Goal: Task Accomplishment & Management: Manage account settings

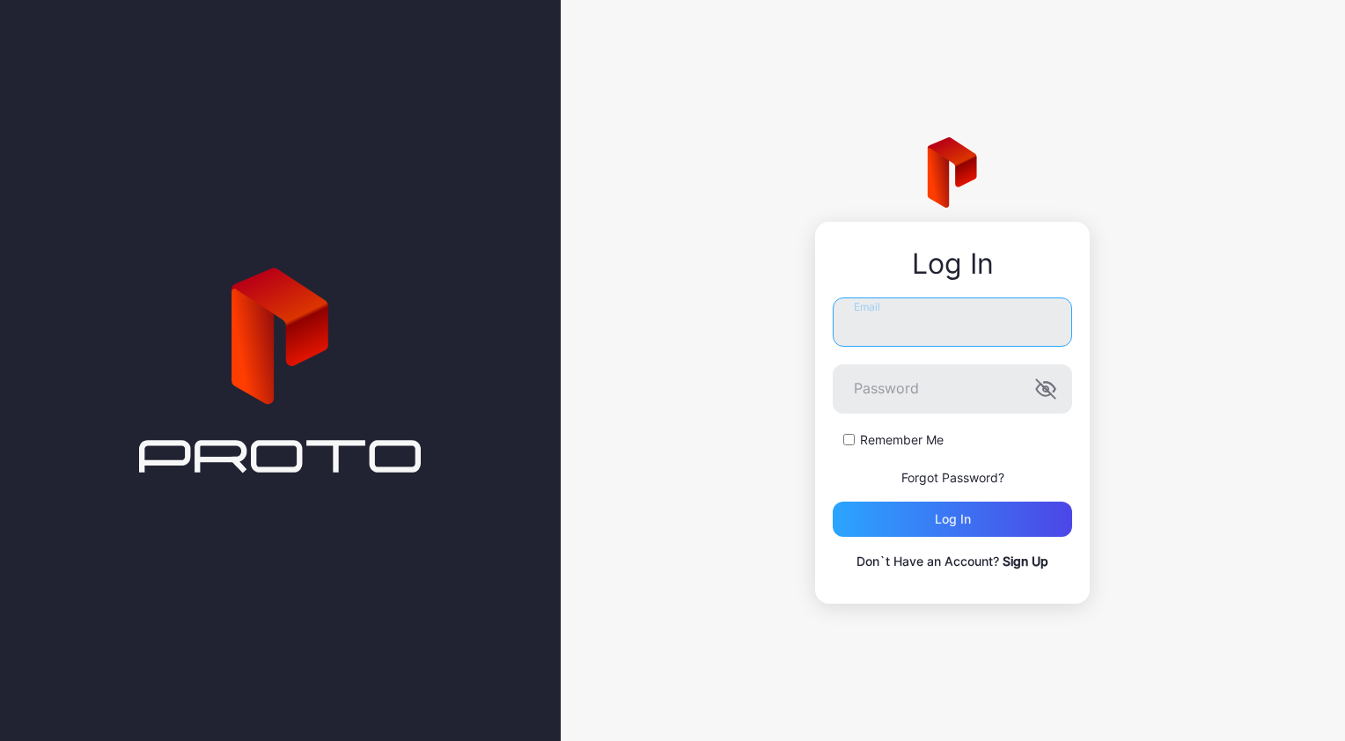
type input "**********"
click at [922, 498] on form "**********" at bounding box center [952, 417] width 239 height 239
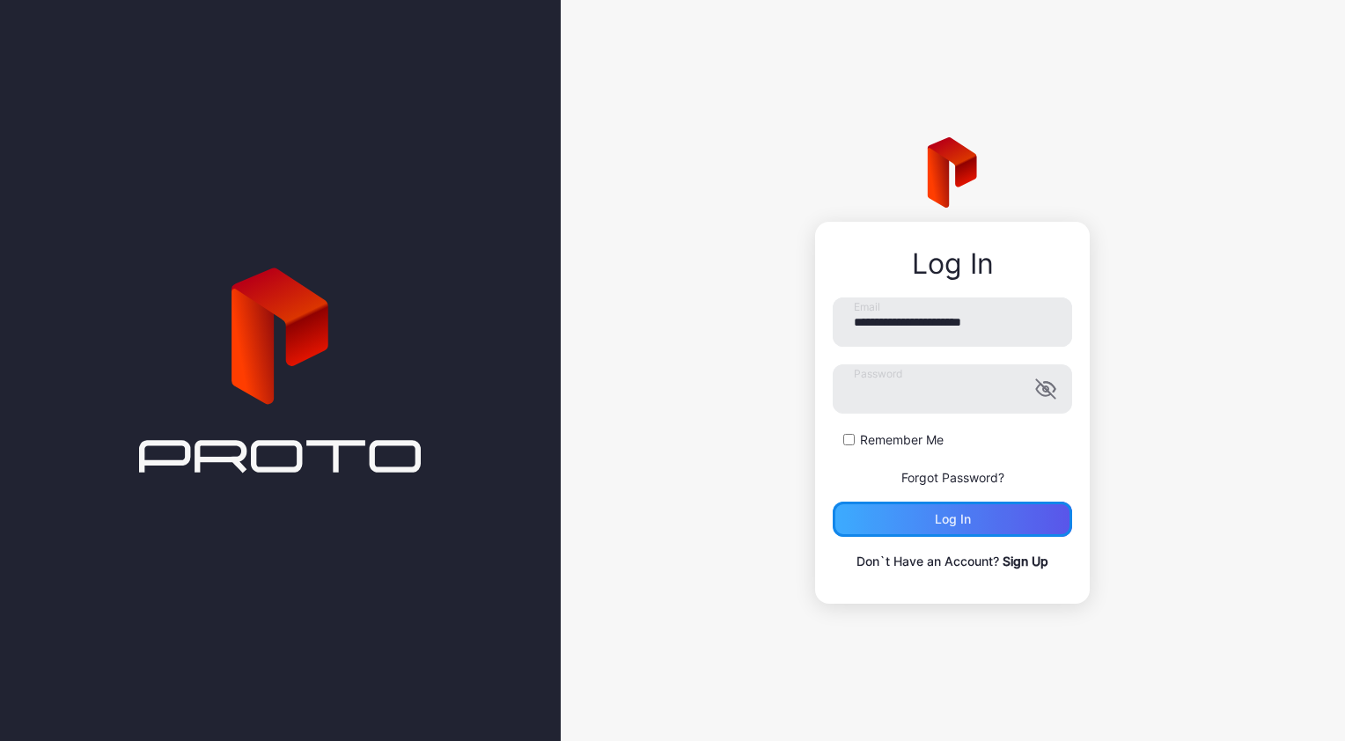
click at [922, 503] on div "Log in" at bounding box center [952, 519] width 239 height 35
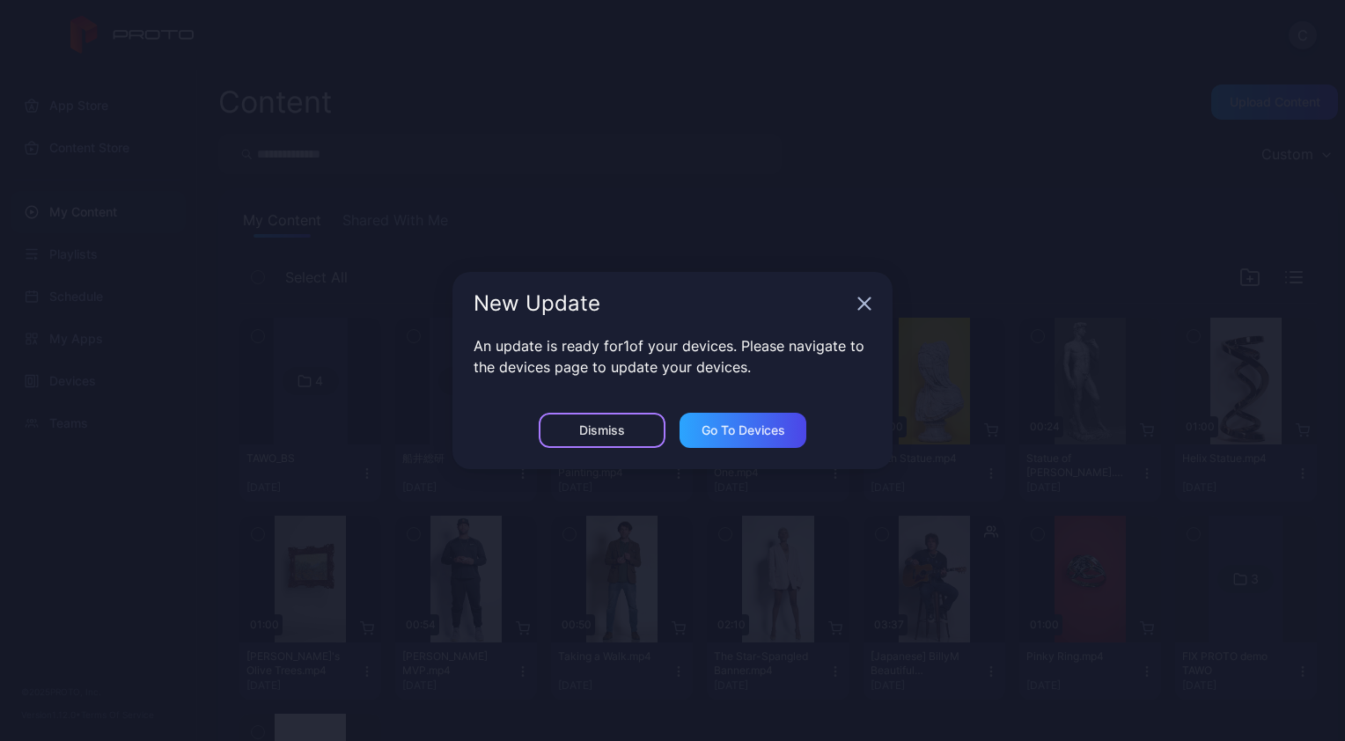
click at [578, 438] on div "Dismiss" at bounding box center [602, 430] width 127 height 35
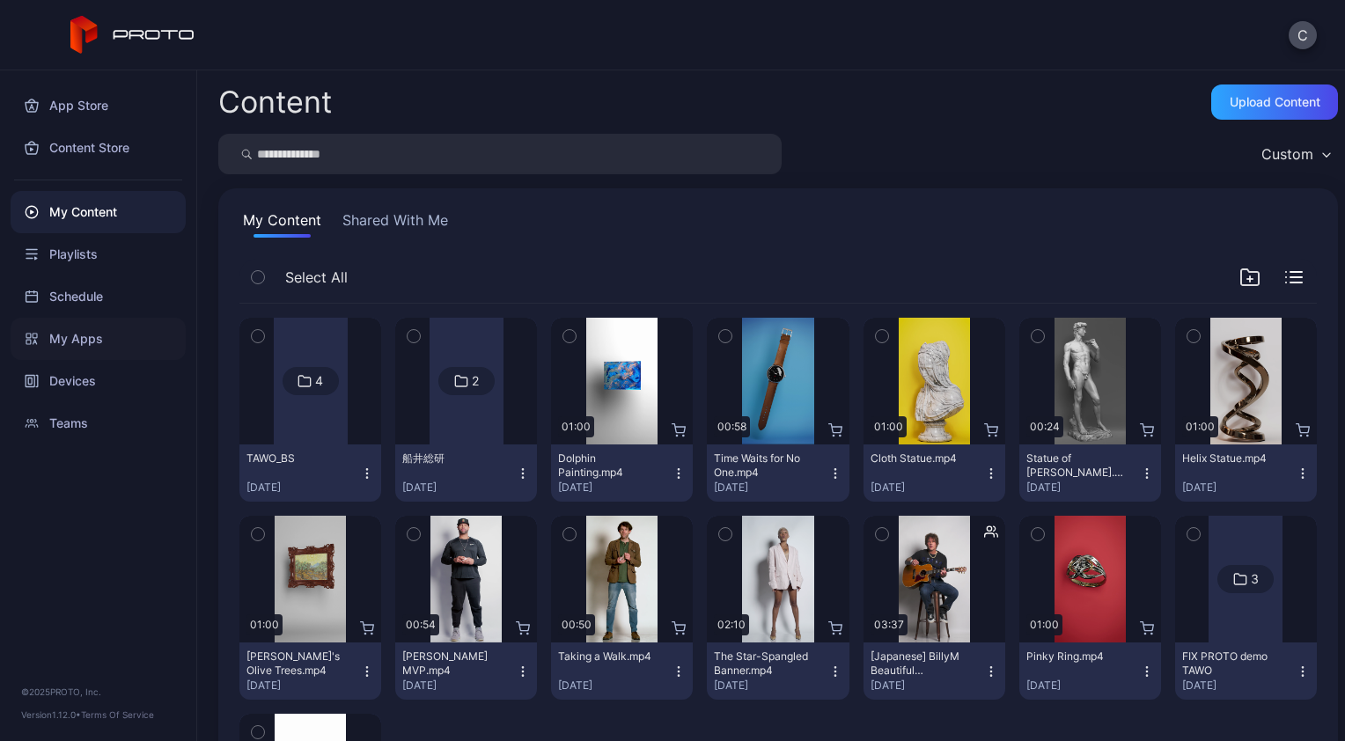
click at [81, 329] on div "My Apps" at bounding box center [98, 339] width 175 height 42
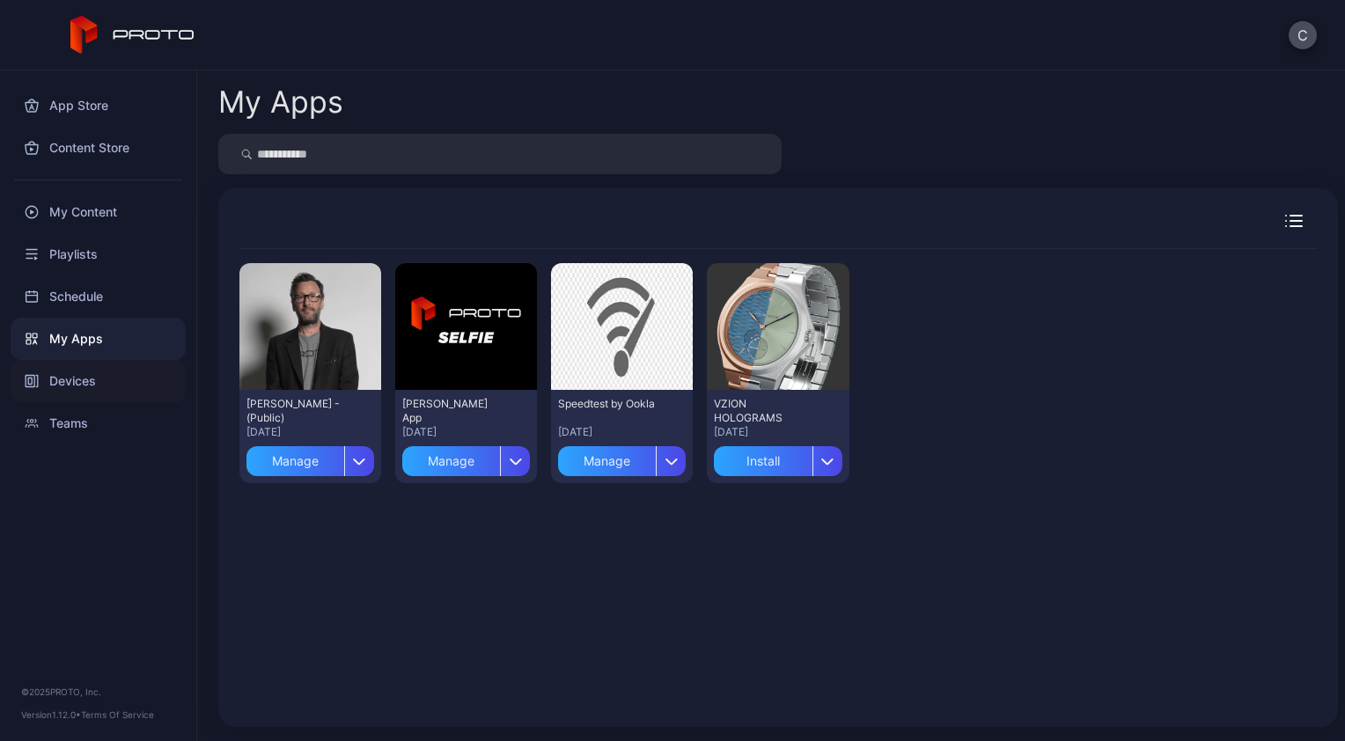
click at [104, 395] on div "Devices" at bounding box center [98, 381] width 175 height 42
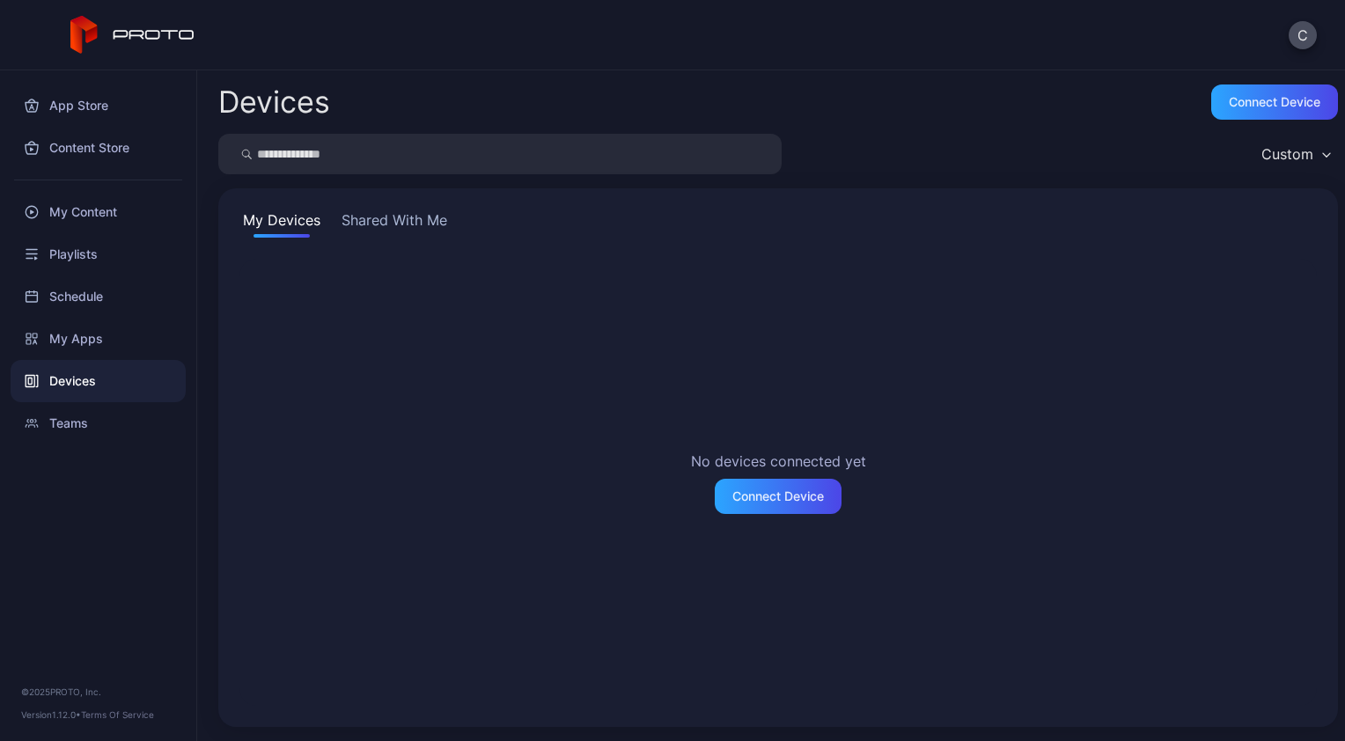
click at [430, 210] on button "Shared With Me" at bounding box center [394, 224] width 113 height 28
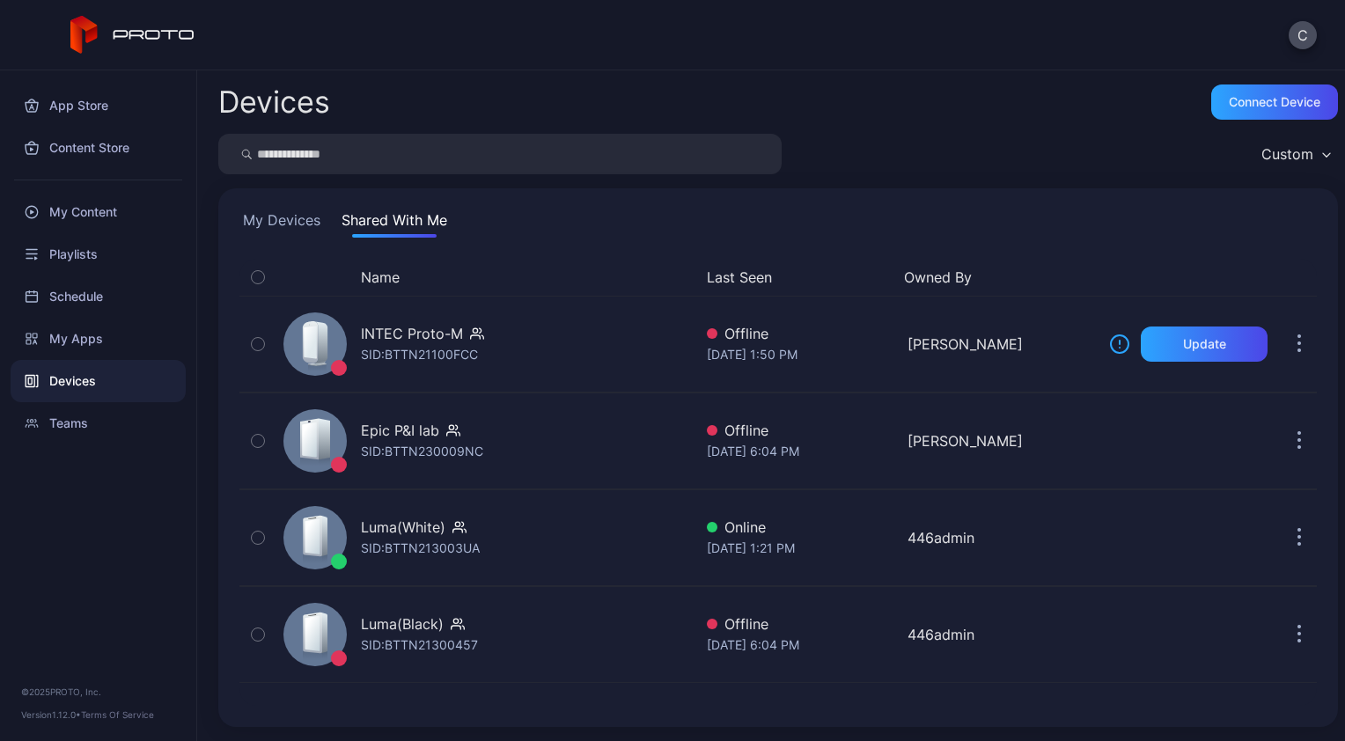
click at [367, 224] on button "Shared With Me" at bounding box center [394, 224] width 113 height 28
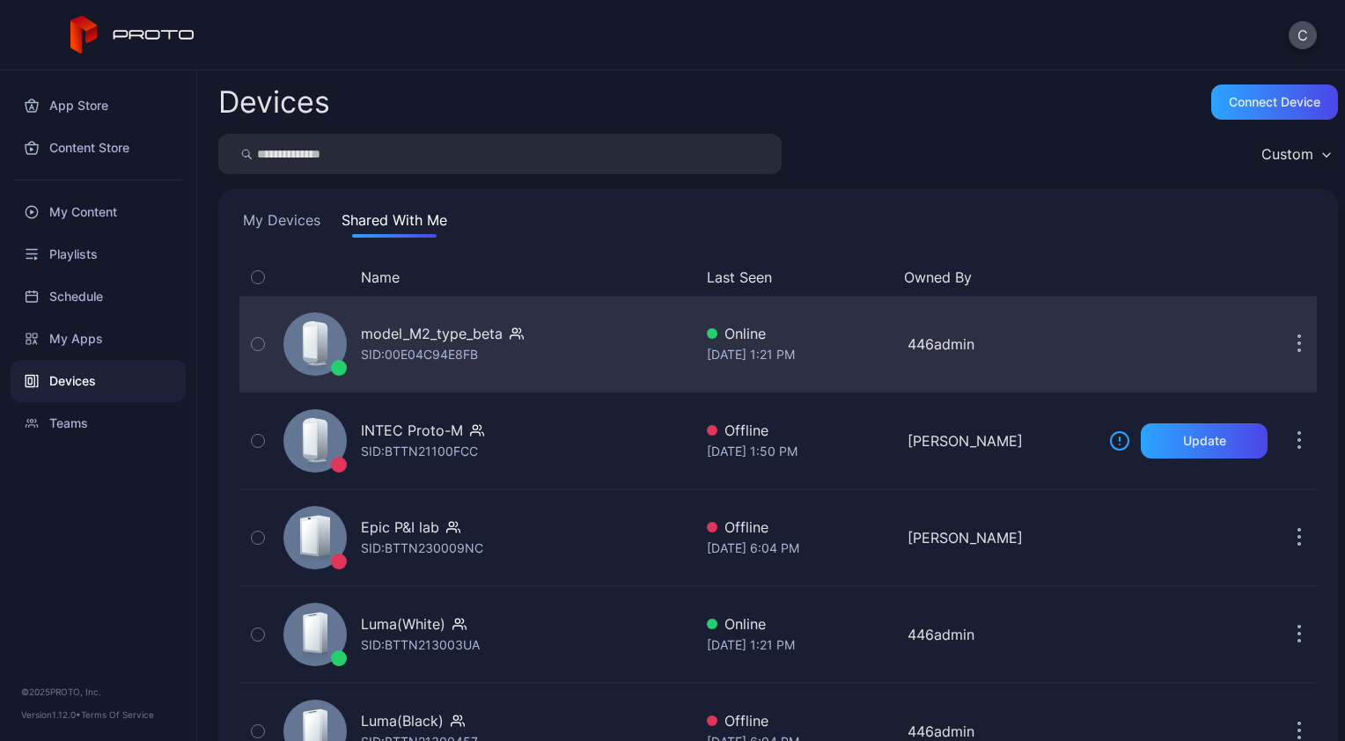
click at [461, 340] on div "model_M2_type_beta" at bounding box center [432, 333] width 142 height 21
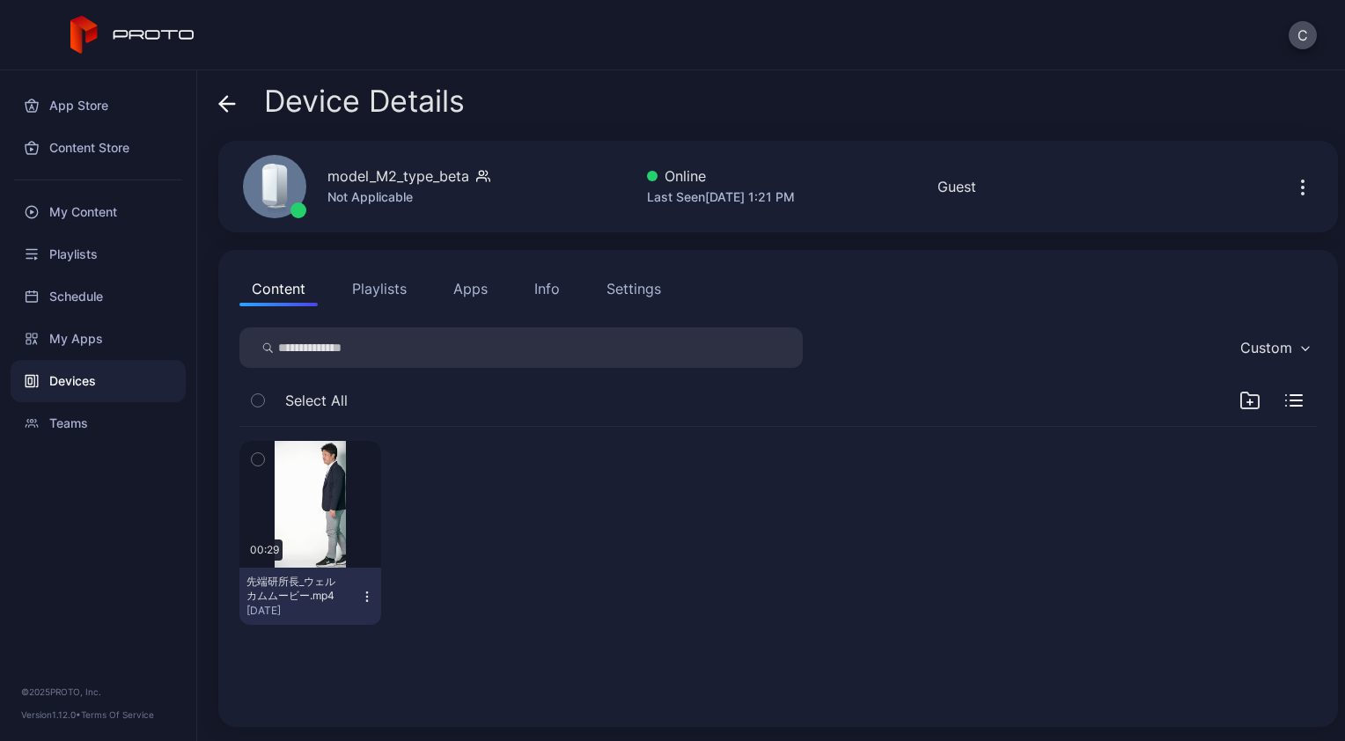
click at [380, 296] on button "Playlists" at bounding box center [379, 288] width 79 height 35
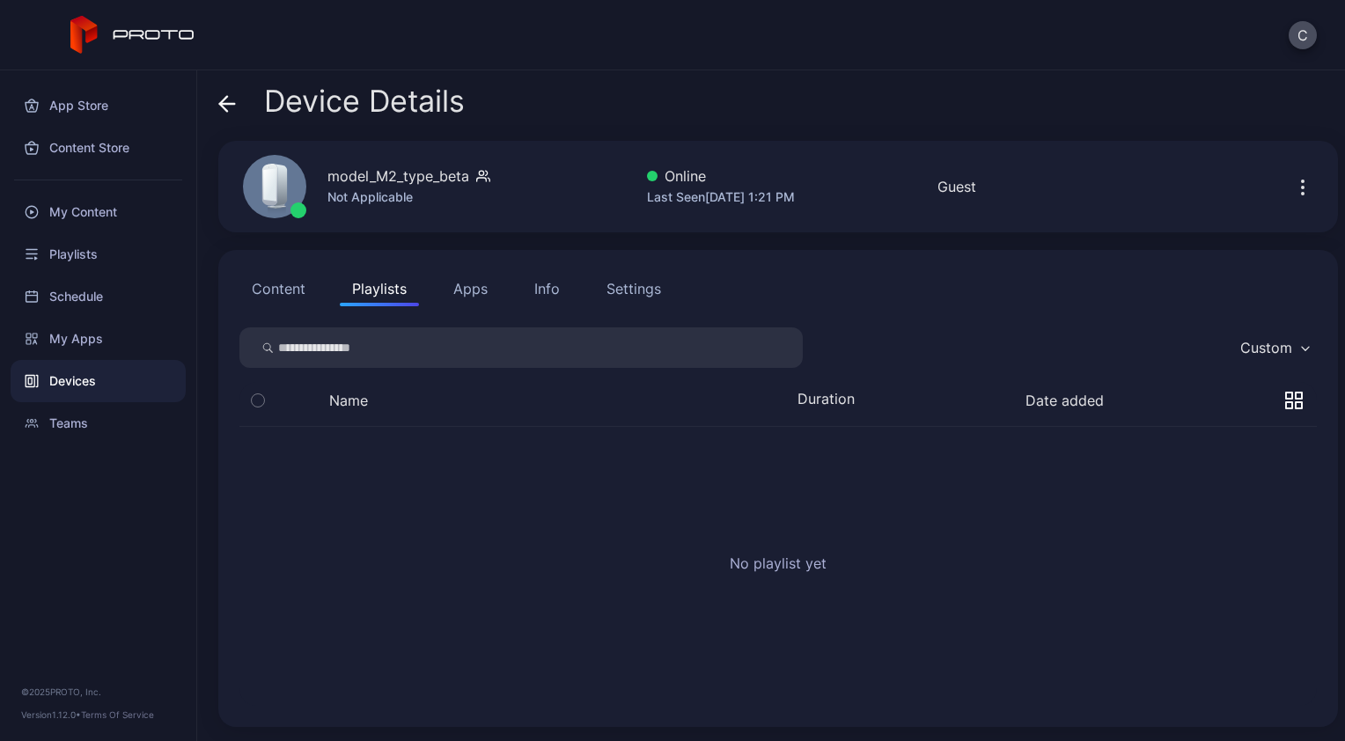
click at [272, 295] on button "Content" at bounding box center [278, 288] width 78 height 35
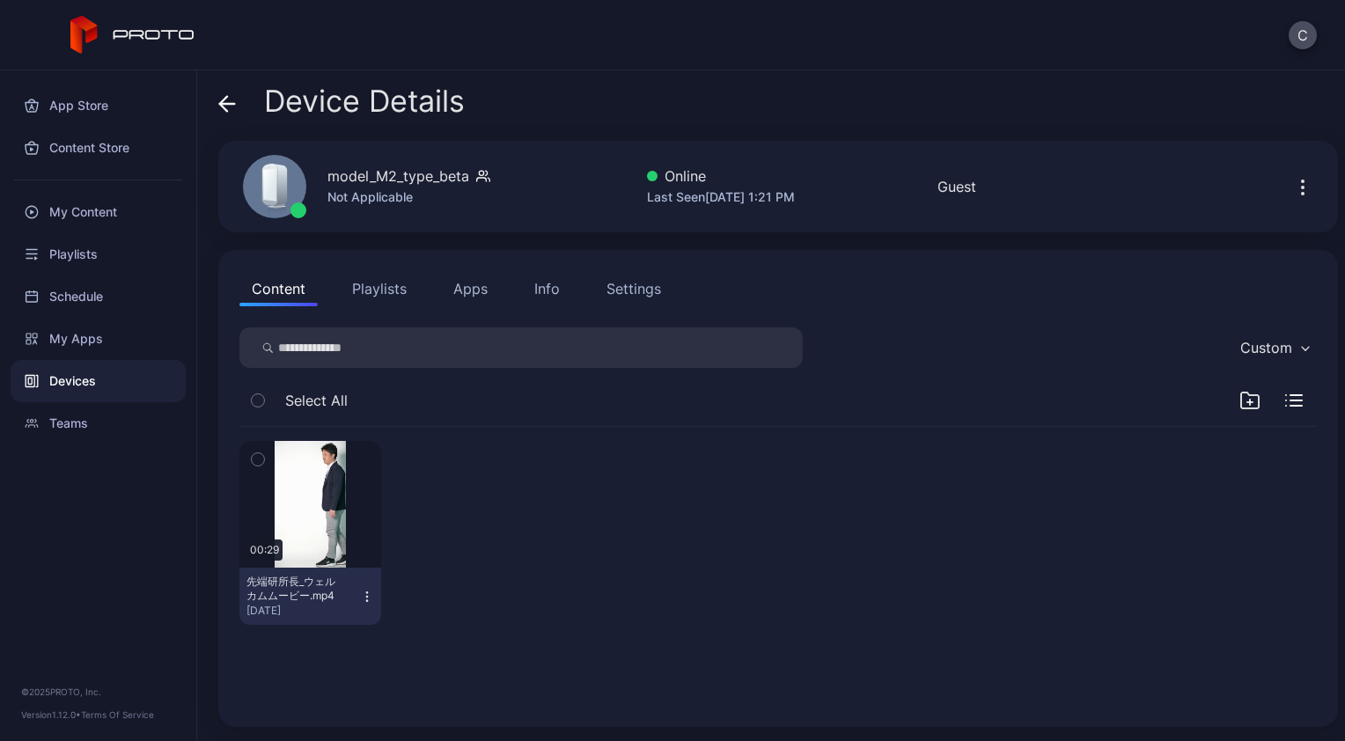
click at [656, 282] on div "Settings" at bounding box center [634, 288] width 55 height 21
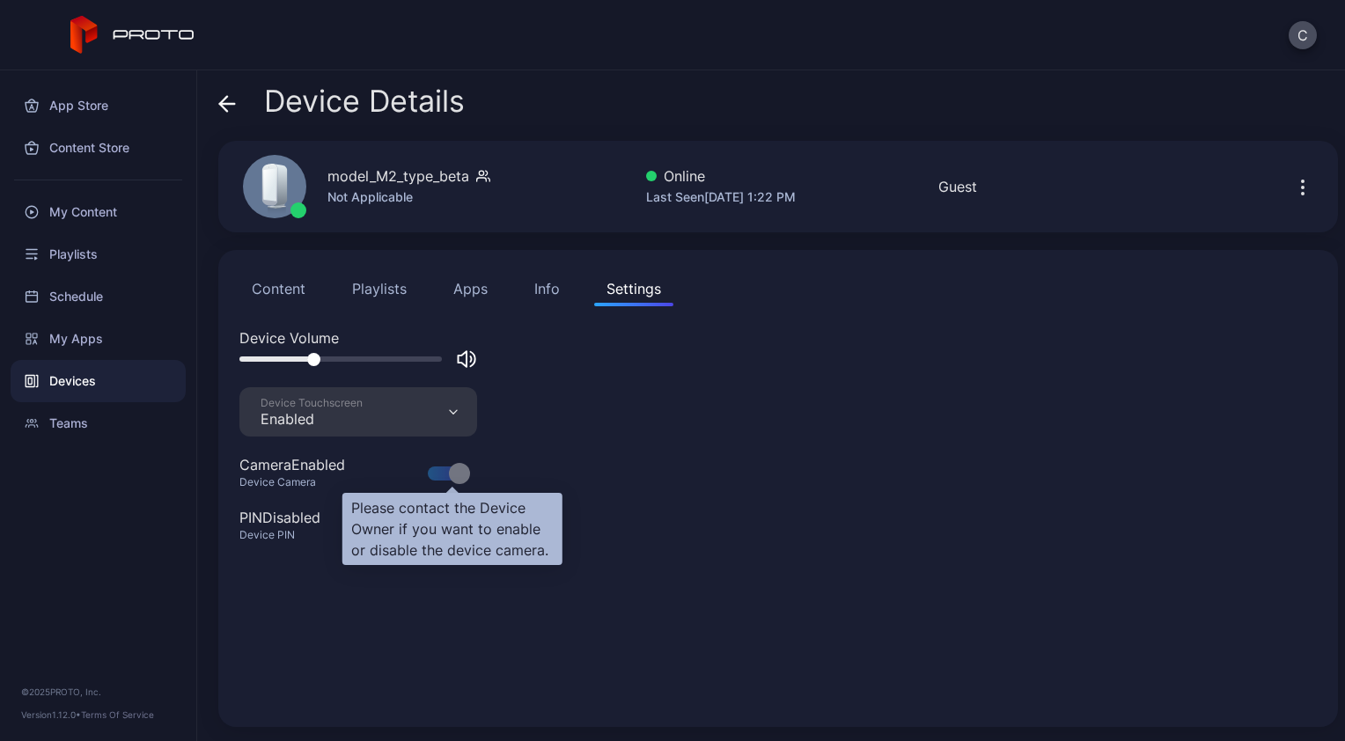
click at [466, 468] on div at bounding box center [459, 473] width 21 height 21
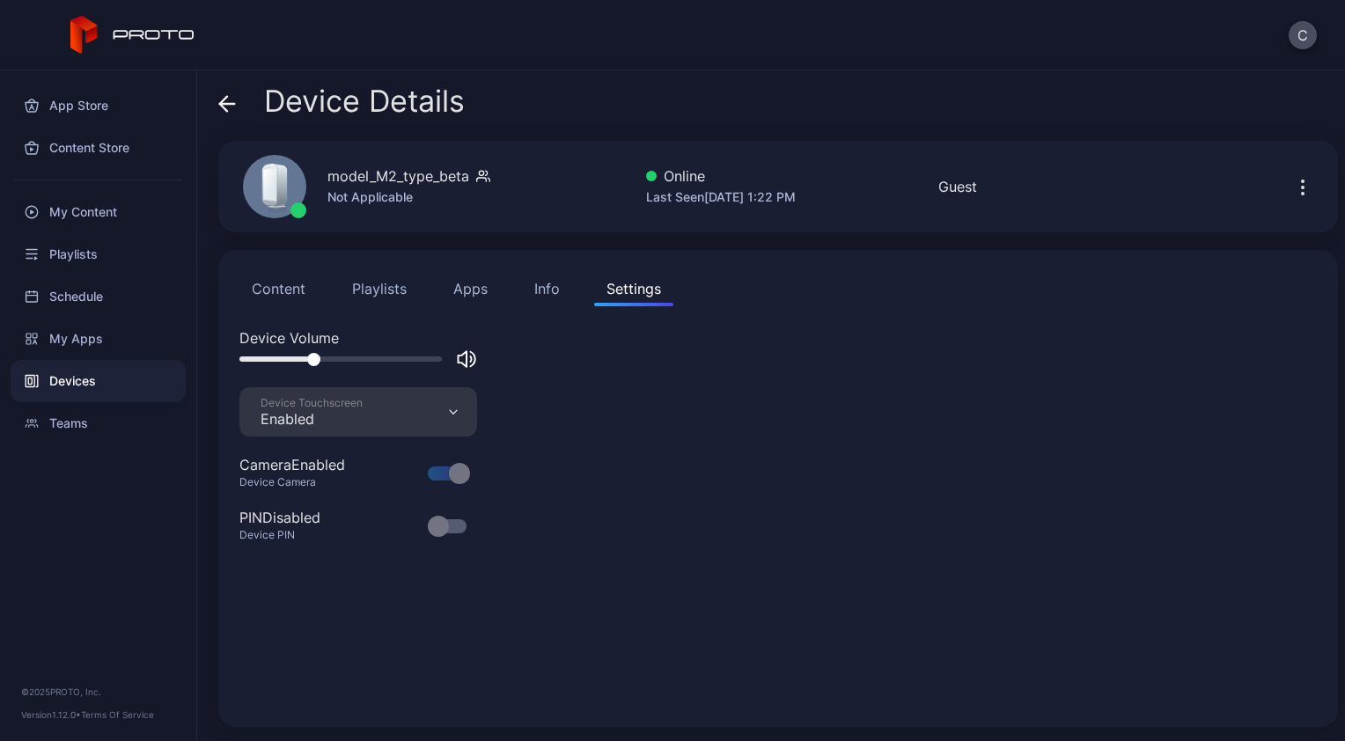
click at [284, 281] on button "Content" at bounding box center [278, 288] width 78 height 35
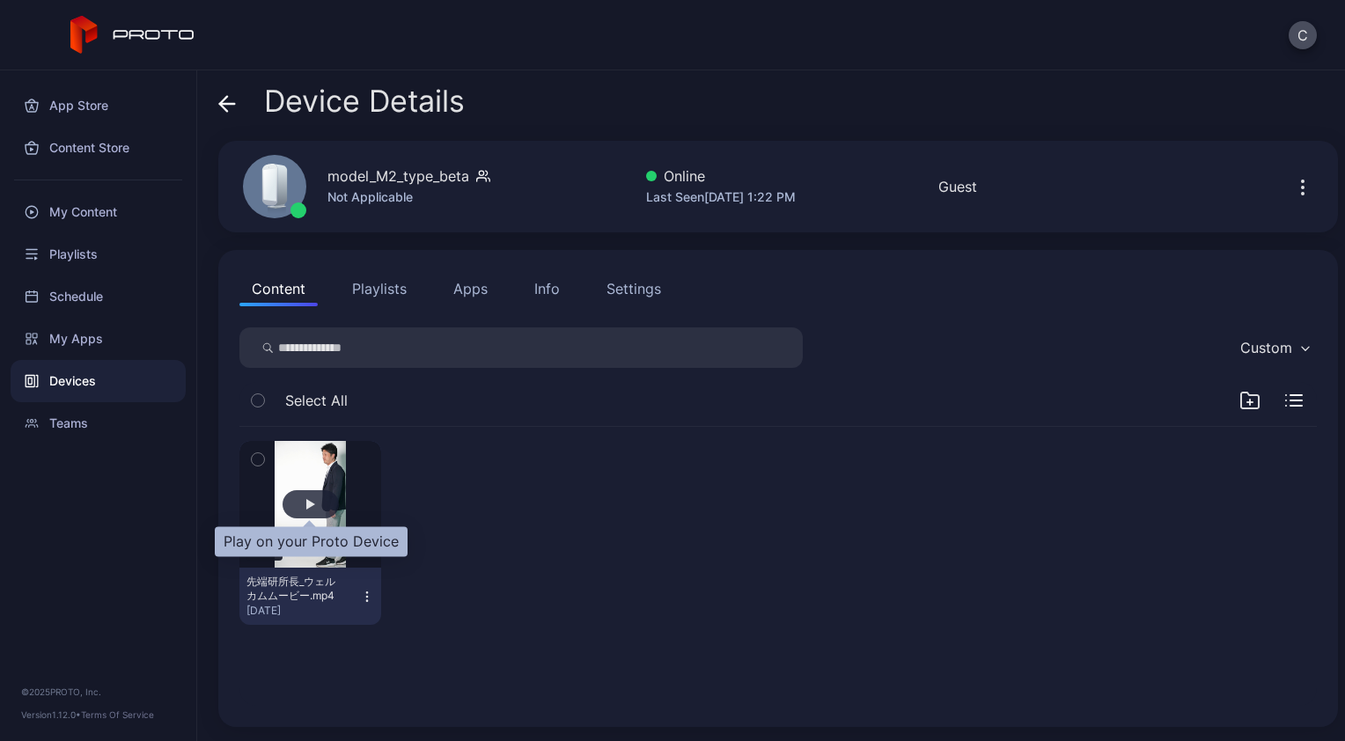
click at [320, 498] on div "button" at bounding box center [311, 504] width 56 height 28
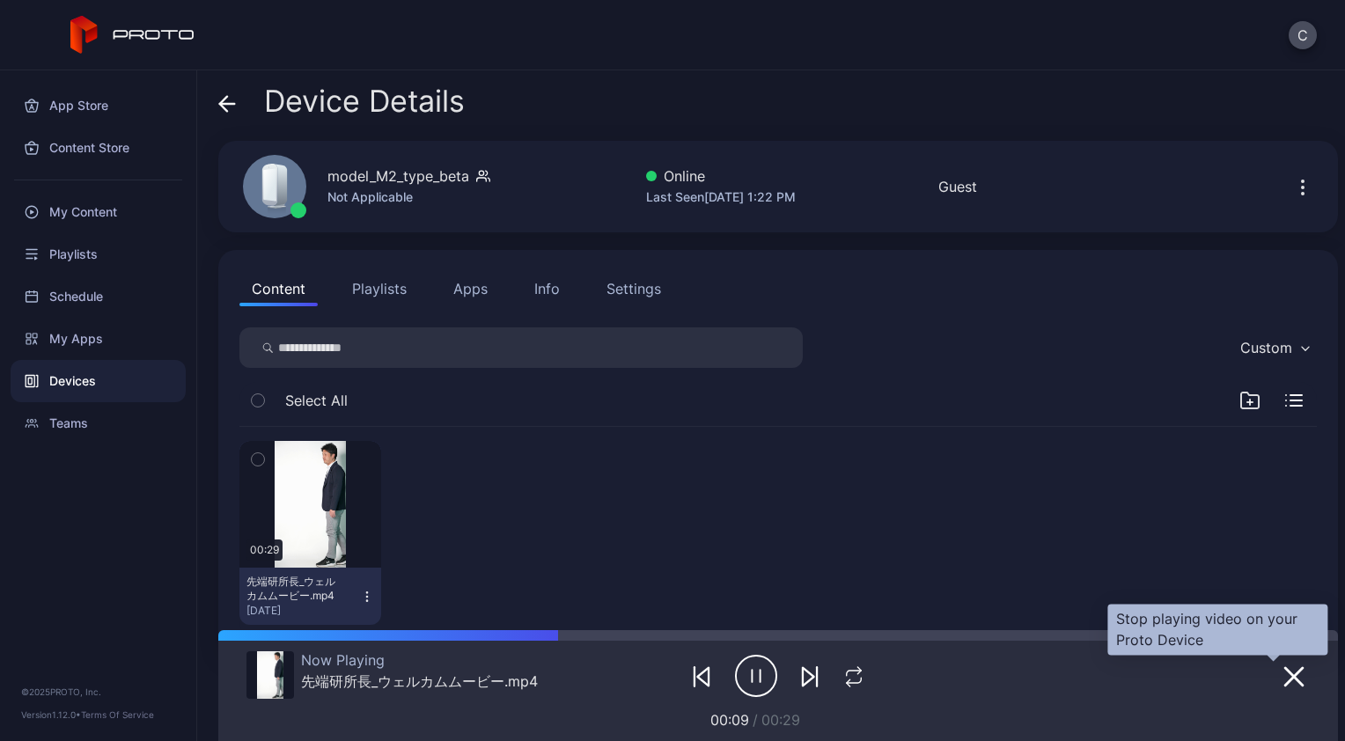
click at [1284, 672] on icon "button" at bounding box center [1294, 677] width 21 height 21
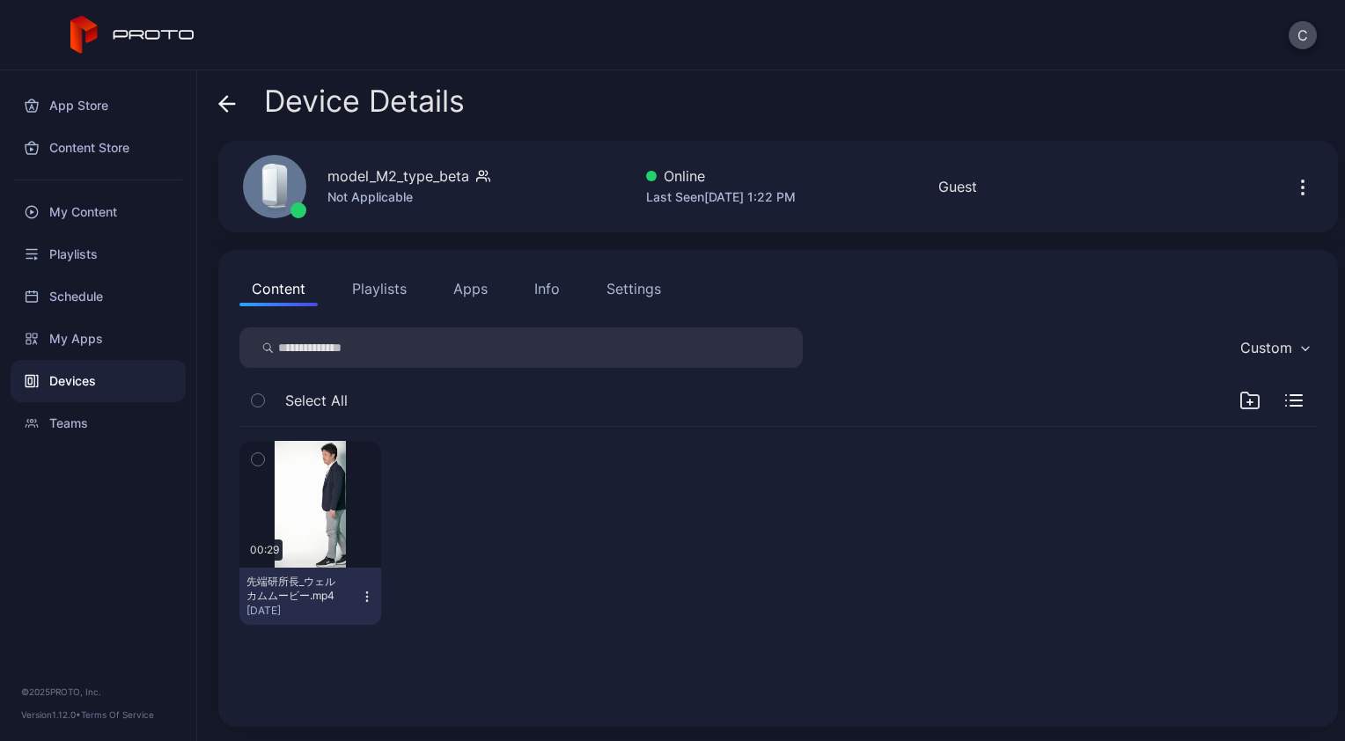
click at [380, 285] on button "Playlists" at bounding box center [379, 288] width 79 height 35
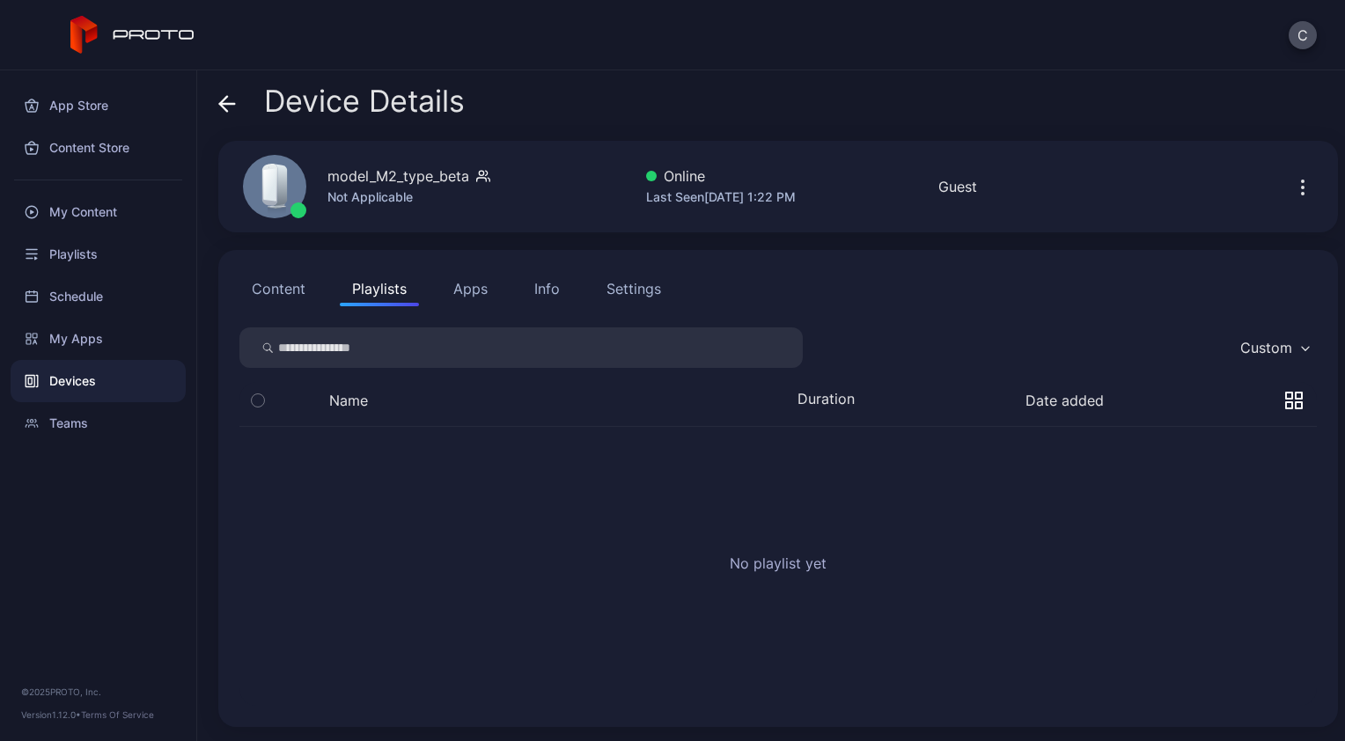
click at [464, 294] on button "Apps" at bounding box center [470, 288] width 59 height 35
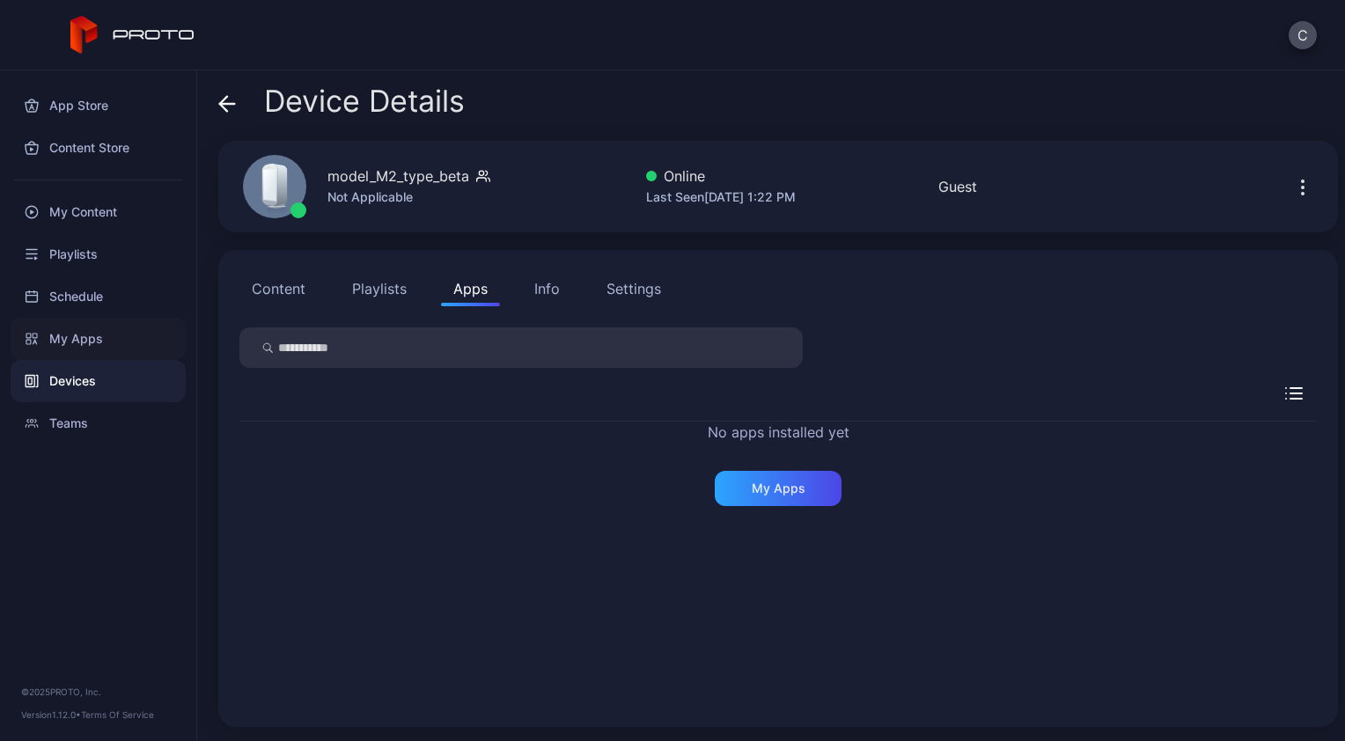
click at [114, 338] on div "My Apps" at bounding box center [98, 339] width 175 height 42
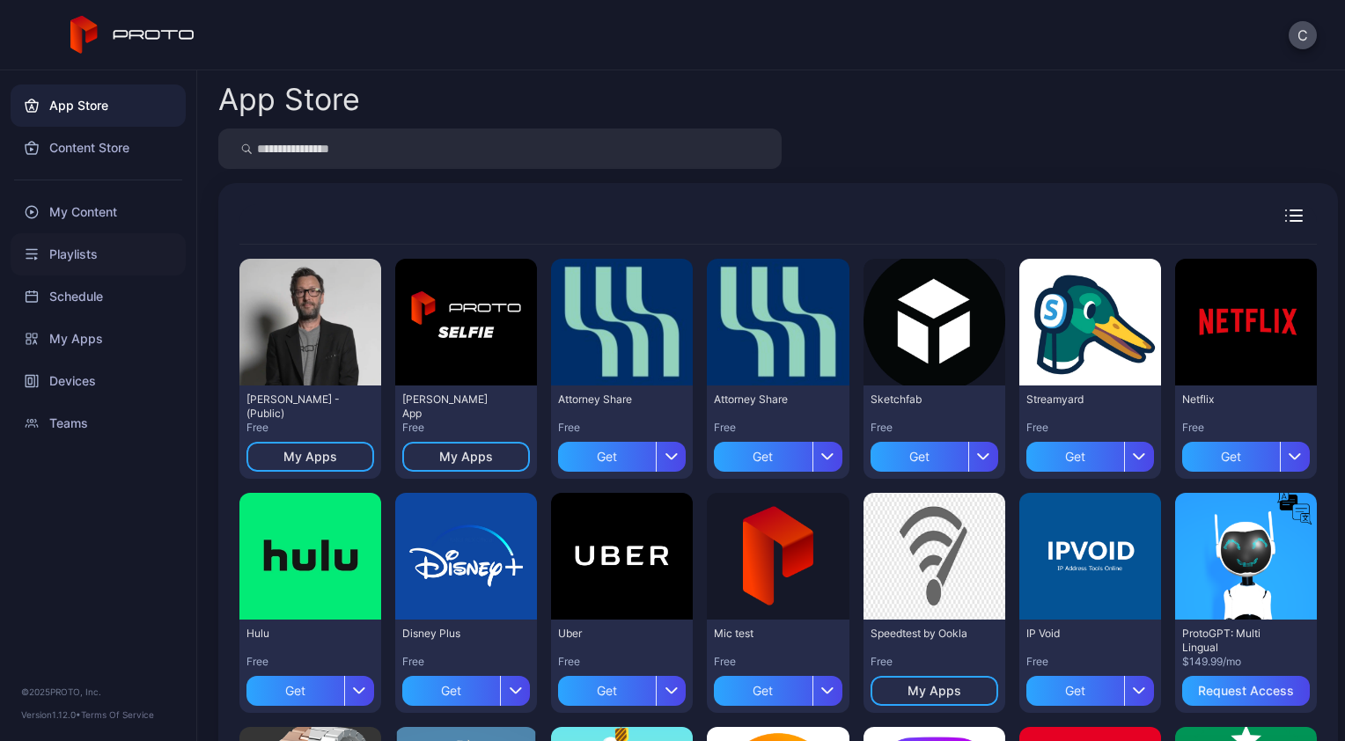
click at [91, 258] on div "Playlists" at bounding box center [98, 254] width 175 height 42
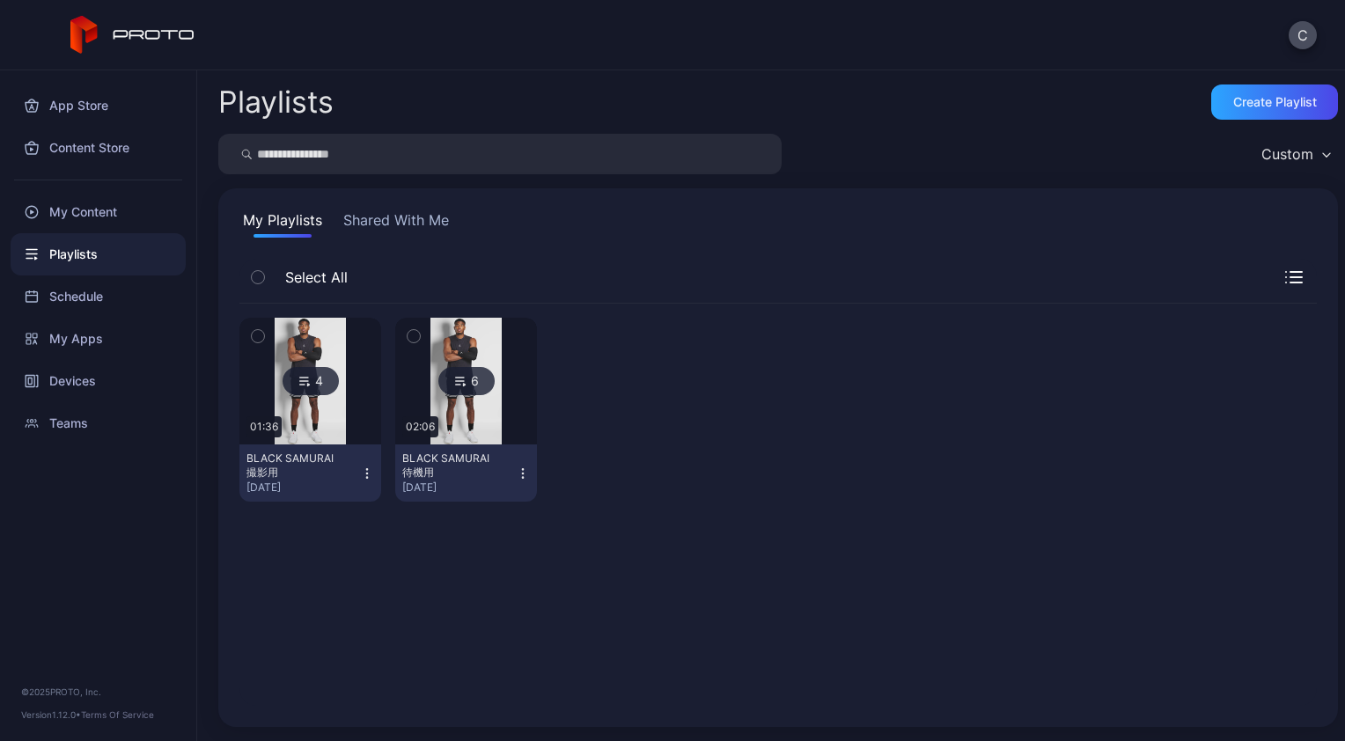
click at [438, 224] on button "Shared With Me" at bounding box center [396, 224] width 113 height 28
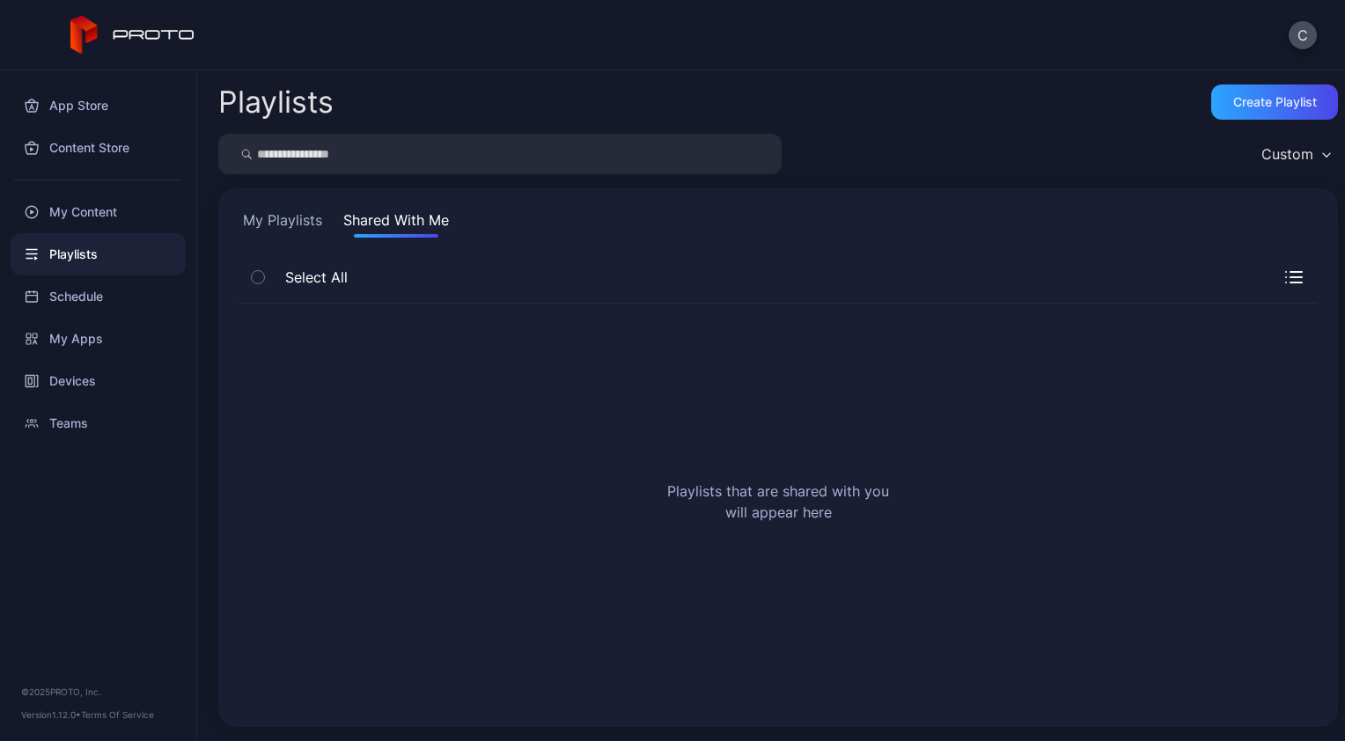
click at [330, 218] on div "My Playlists Shared With Me" at bounding box center [778, 224] width 1078 height 28
click at [321, 218] on button "My Playlists" at bounding box center [282, 224] width 86 height 28
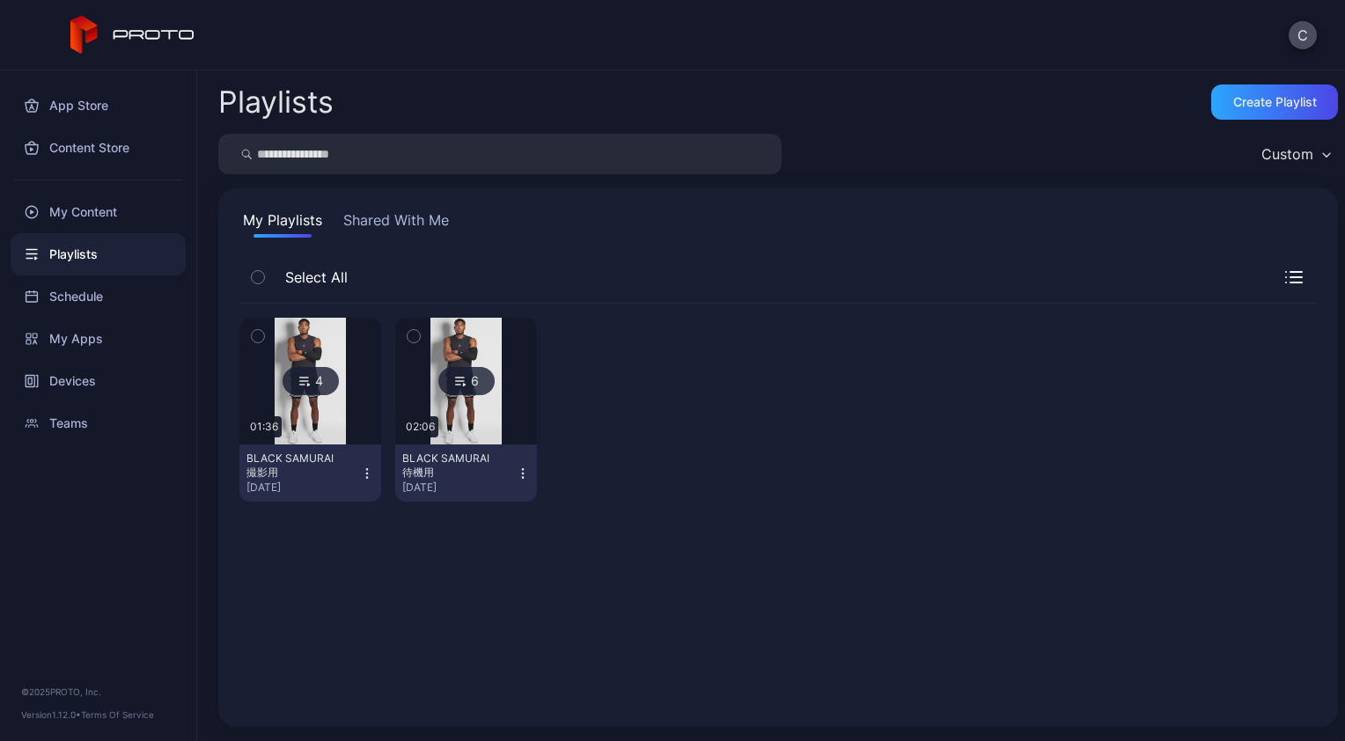
click at [364, 470] on icon "button" at bounding box center [367, 474] width 14 height 14
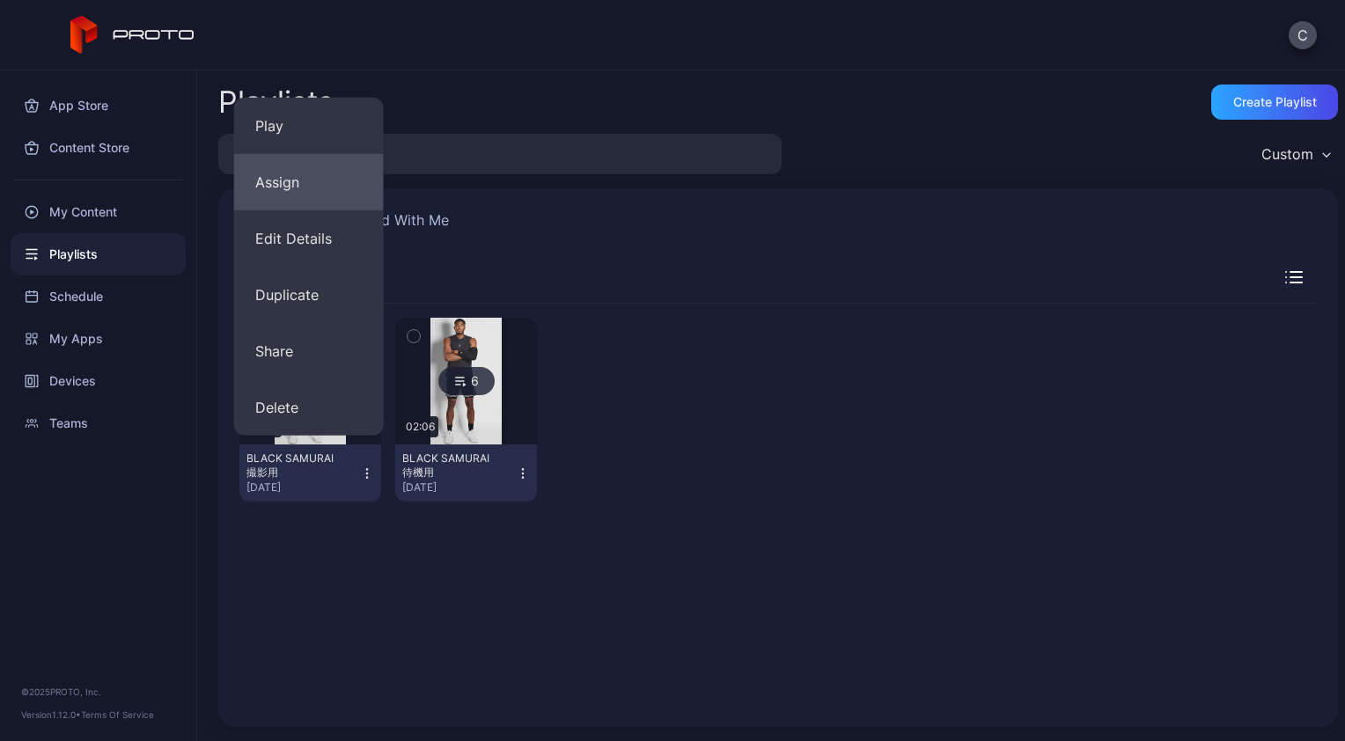
click at [338, 170] on button "Assign" at bounding box center [309, 182] width 150 height 56
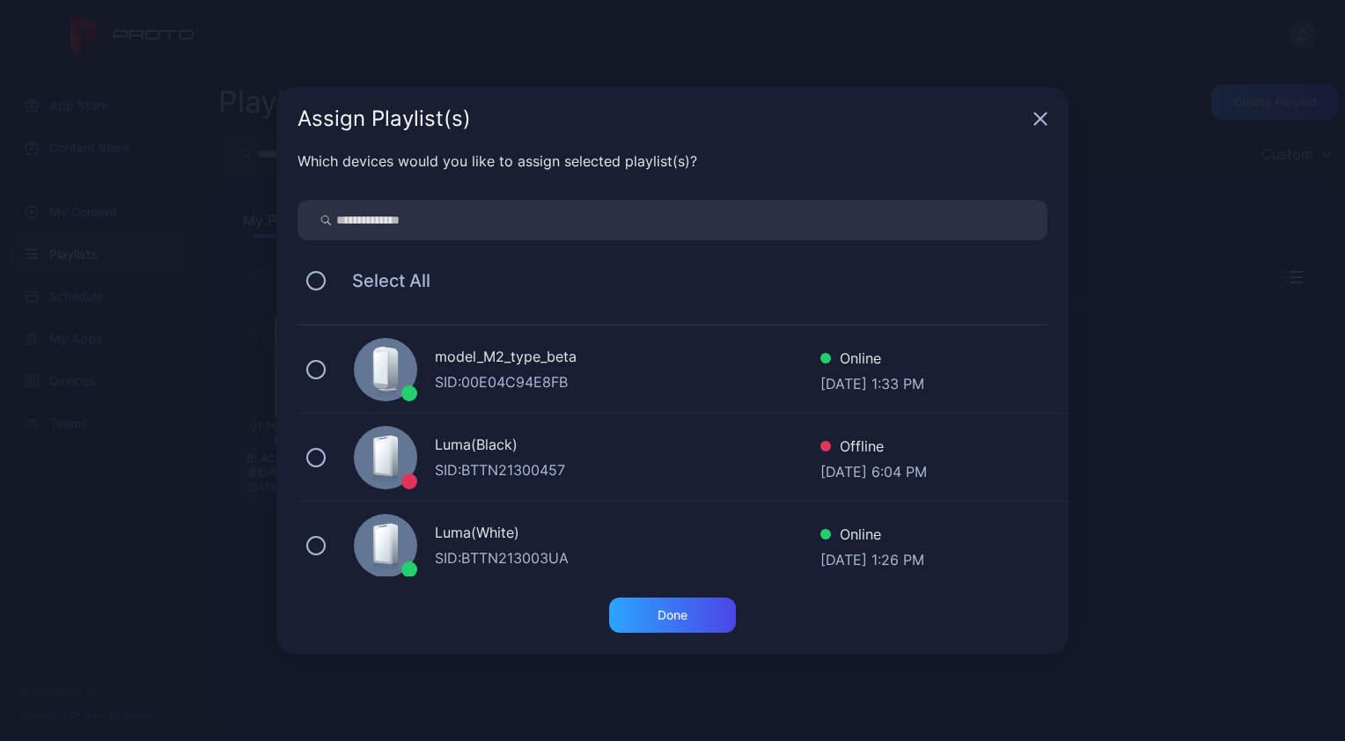
click at [335, 374] on div "model_M2_type_beta SID: 00E04C94E8FB Online [DATE] 1:33 PM" at bounding box center [683, 370] width 771 height 88
click at [673, 613] on div "Done" at bounding box center [673, 615] width 30 height 14
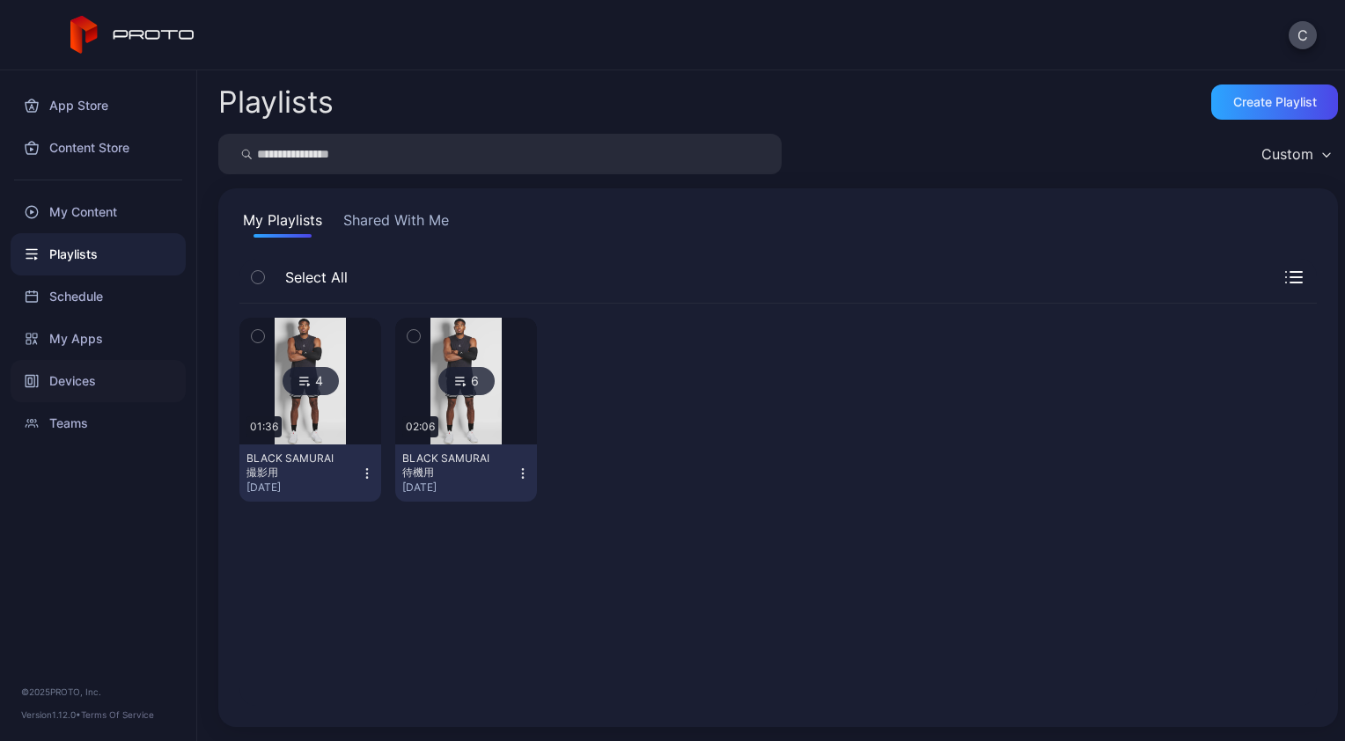
click at [94, 375] on div "Devices" at bounding box center [98, 381] width 175 height 42
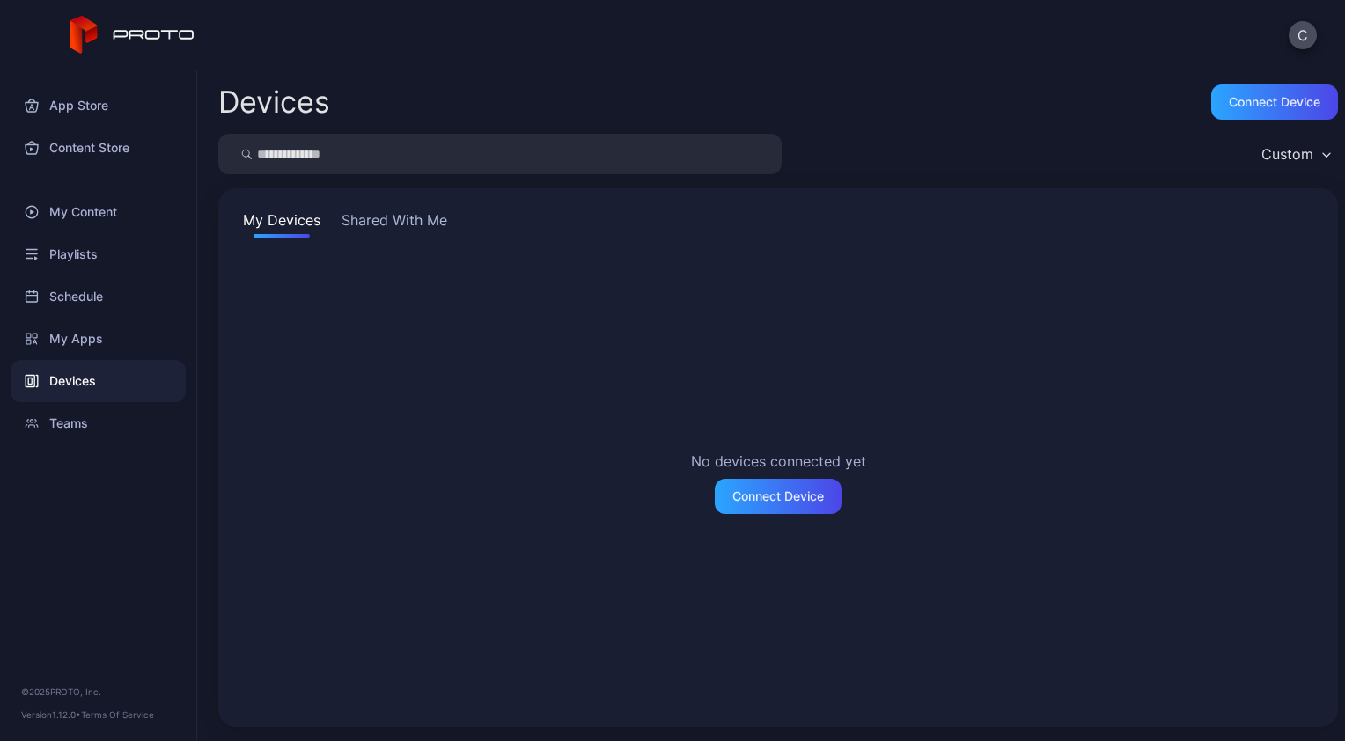
click at [441, 211] on button "Shared With Me" at bounding box center [394, 224] width 113 height 28
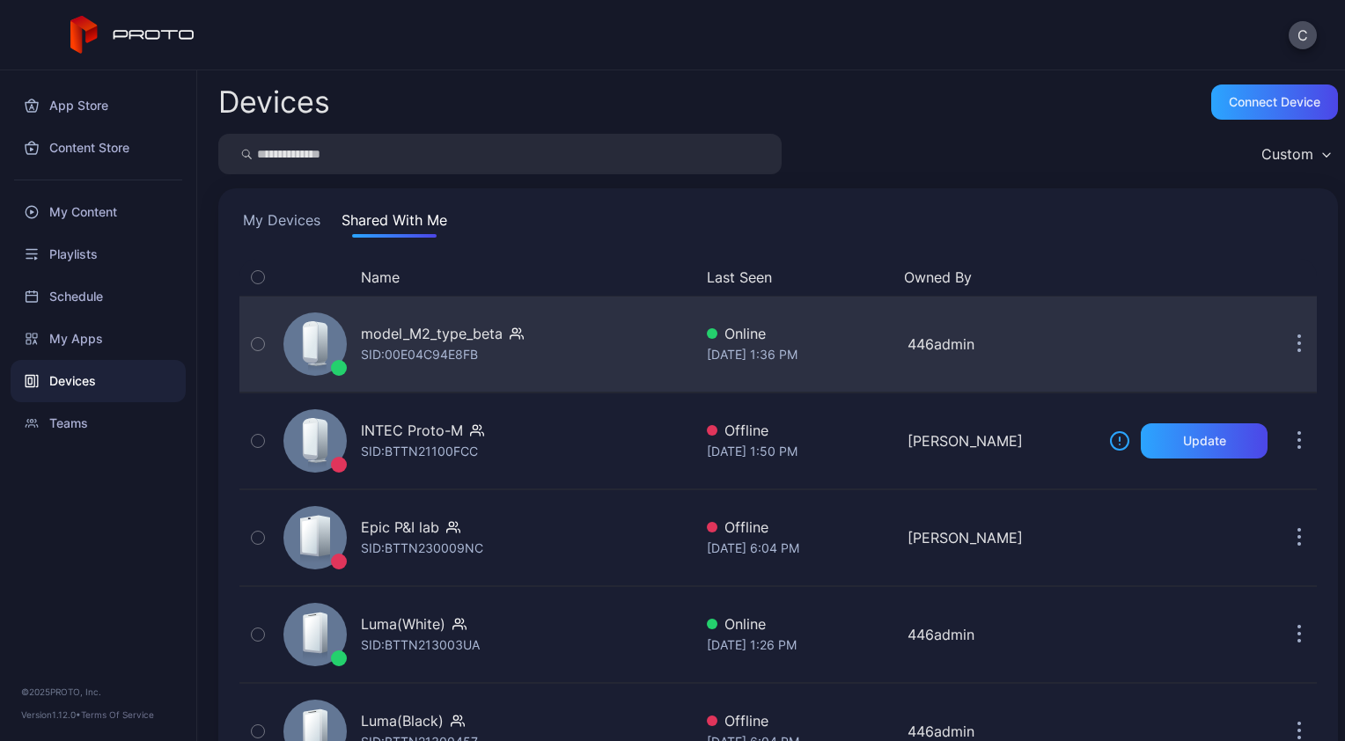
click at [440, 352] on div "SID: 00E04C94E8FB" at bounding box center [419, 354] width 117 height 21
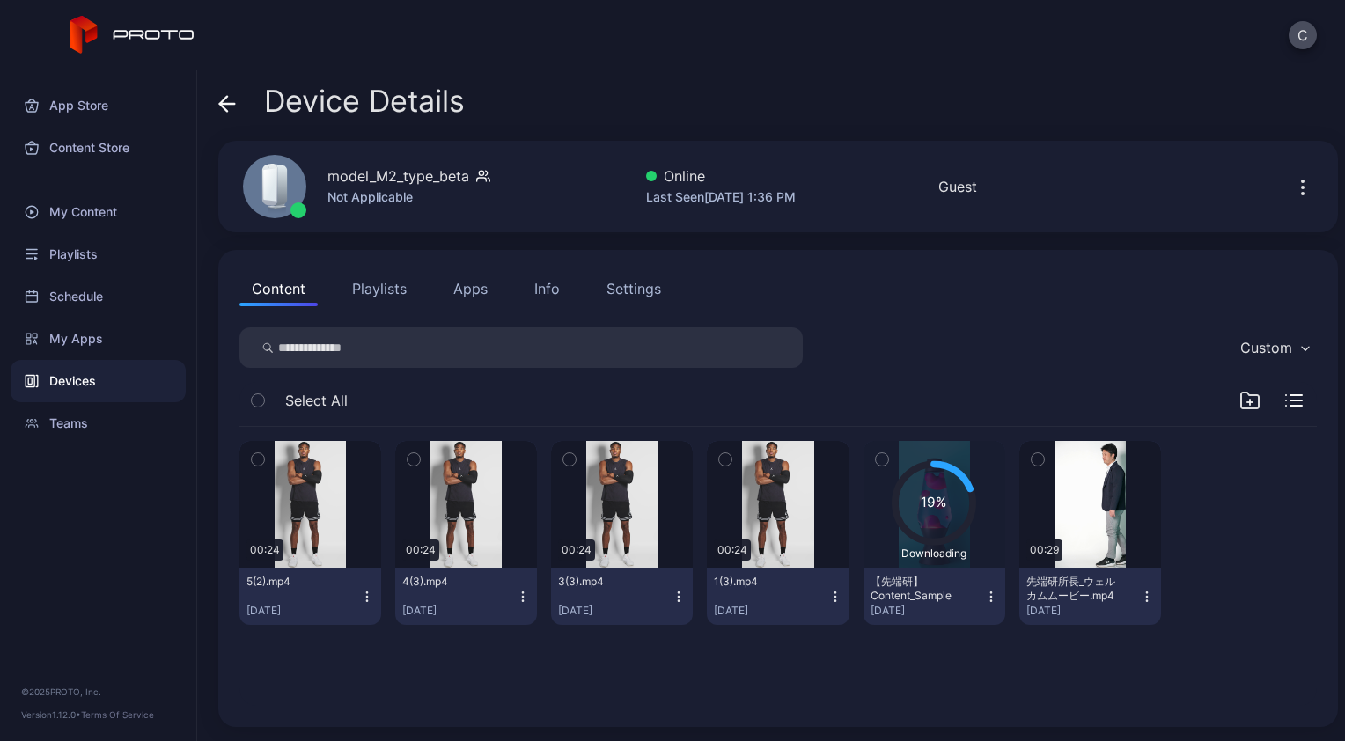
click at [395, 291] on button "Playlists" at bounding box center [379, 288] width 79 height 35
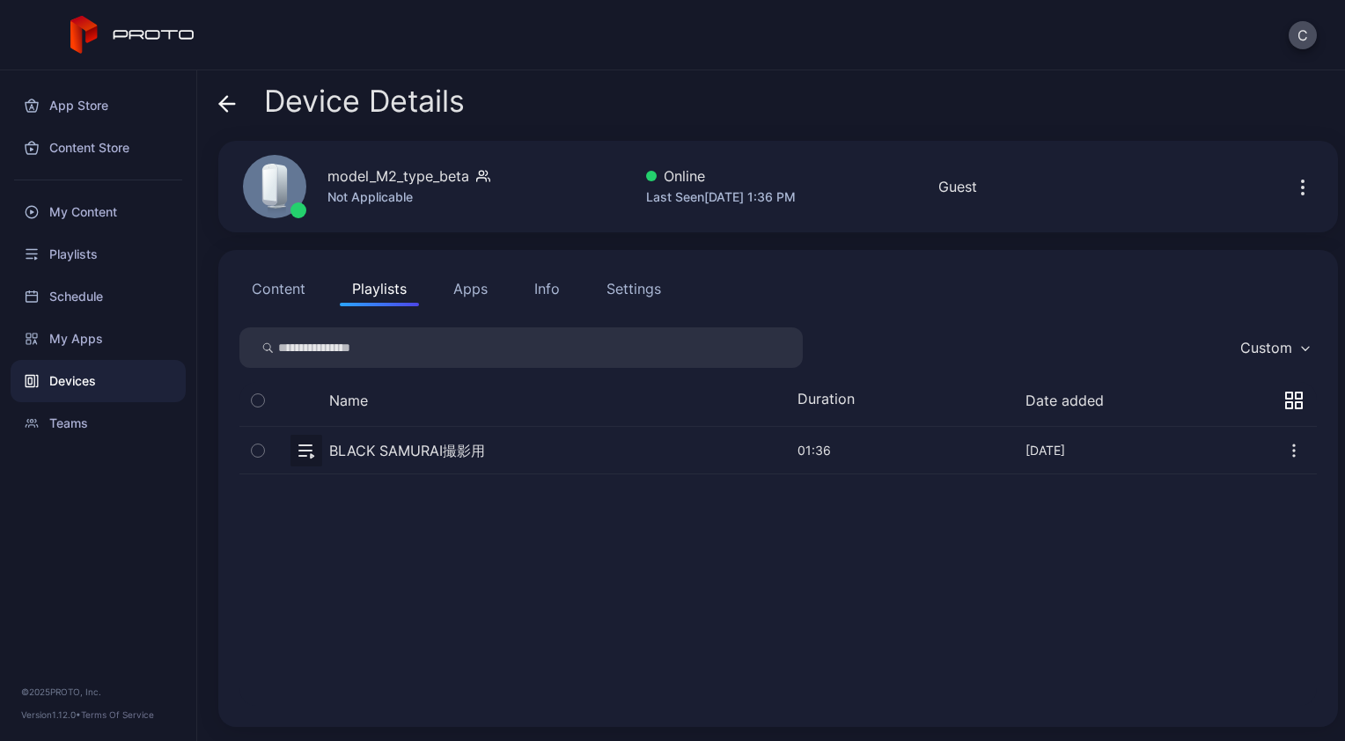
click at [1286, 448] on icon "button" at bounding box center [1295, 451] width 18 height 18
click at [1229, 509] on button "Unassign" at bounding box center [1232, 511] width 150 height 56
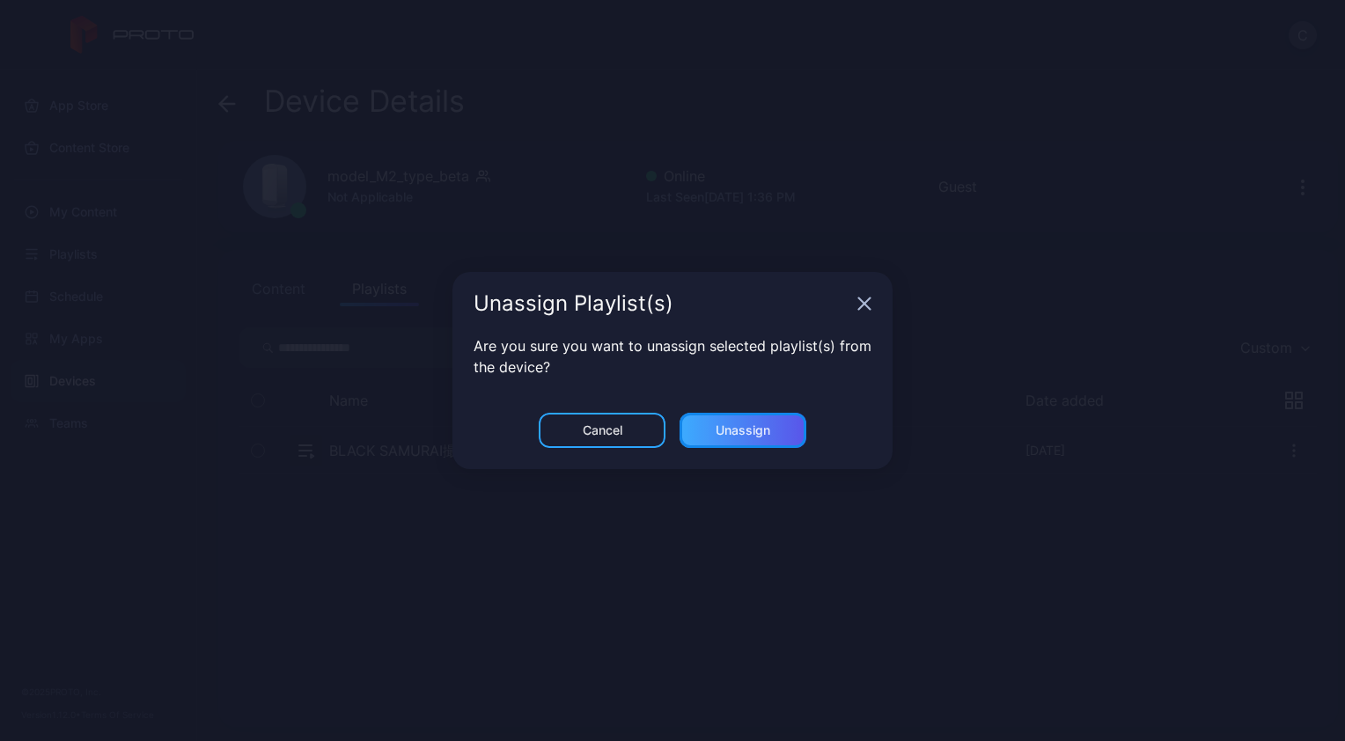
drag, startPoint x: 748, startPoint y: 427, endPoint x: 729, endPoint y: 424, distance: 19.6
click at [748, 424] on div "Unassign" at bounding box center [743, 431] width 55 height 14
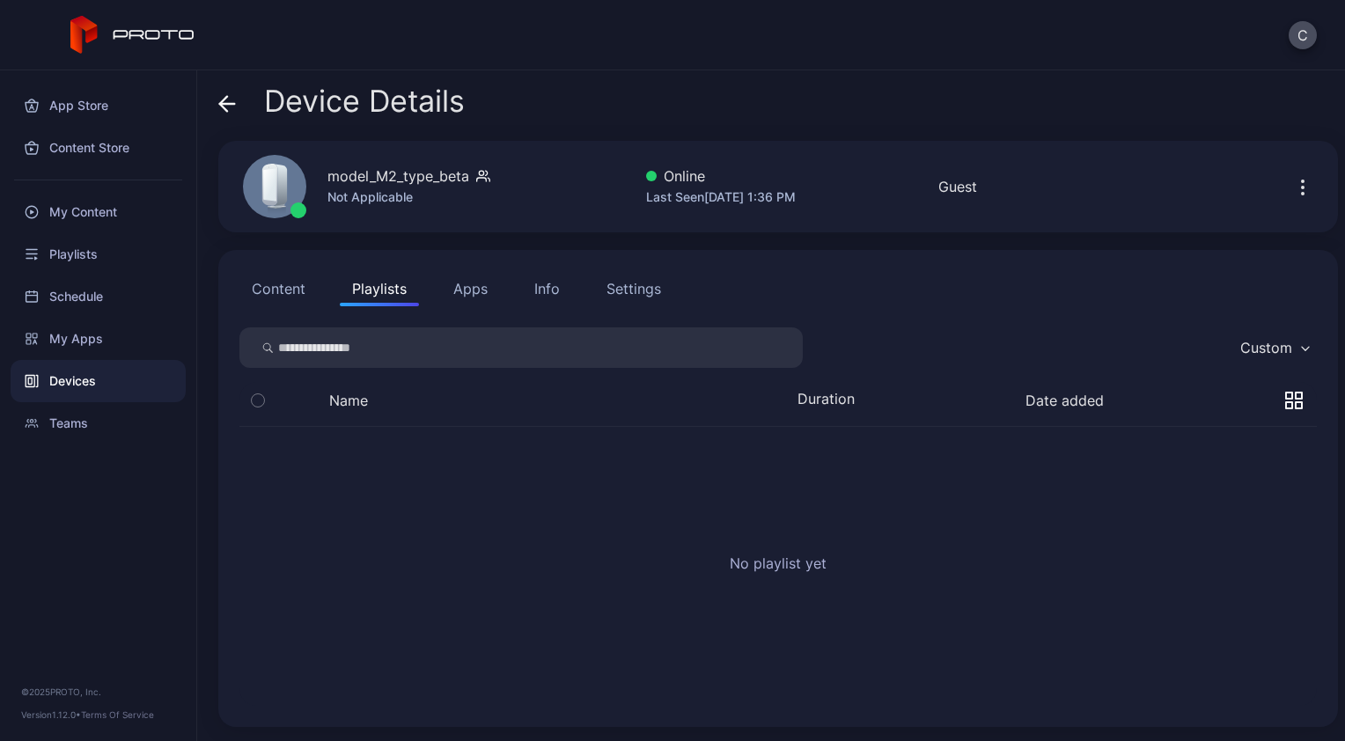
click at [269, 294] on button "Content" at bounding box center [278, 288] width 78 height 35
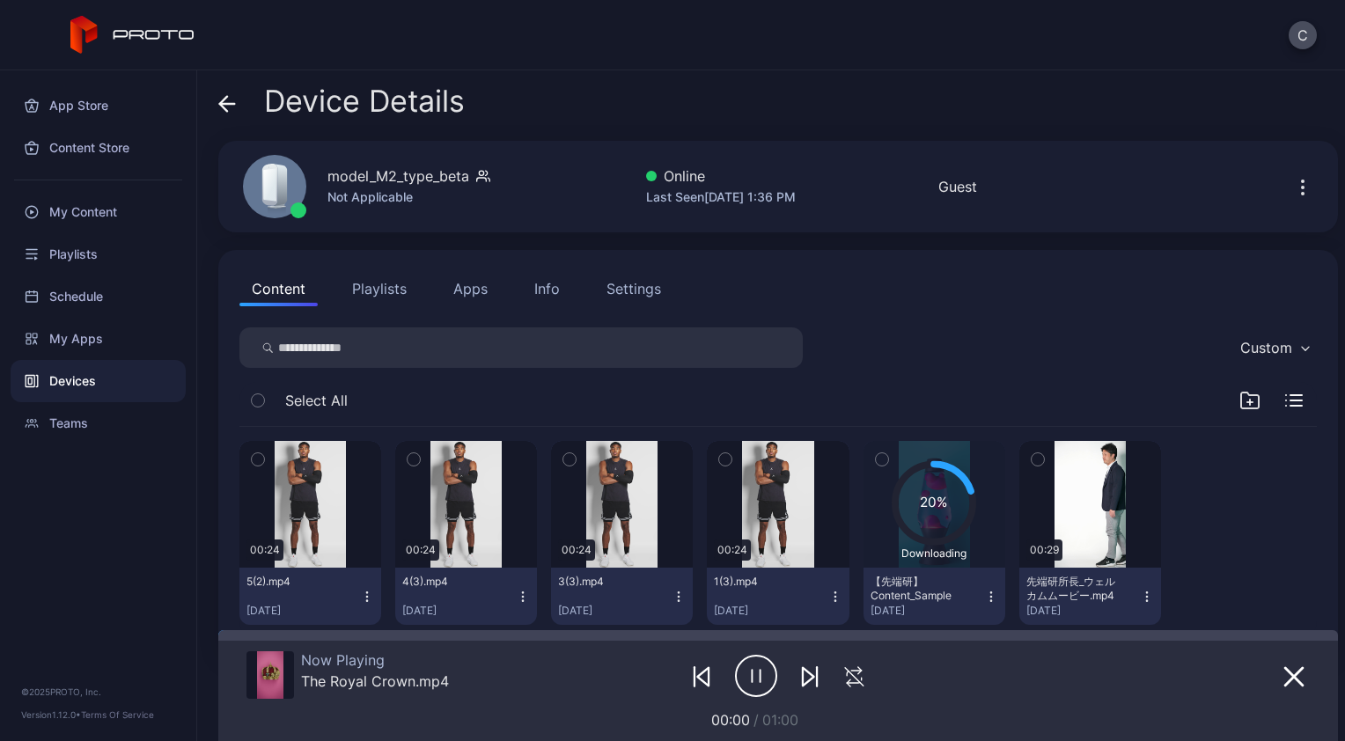
click at [268, 462] on button "button" at bounding box center [257, 459] width 37 height 37
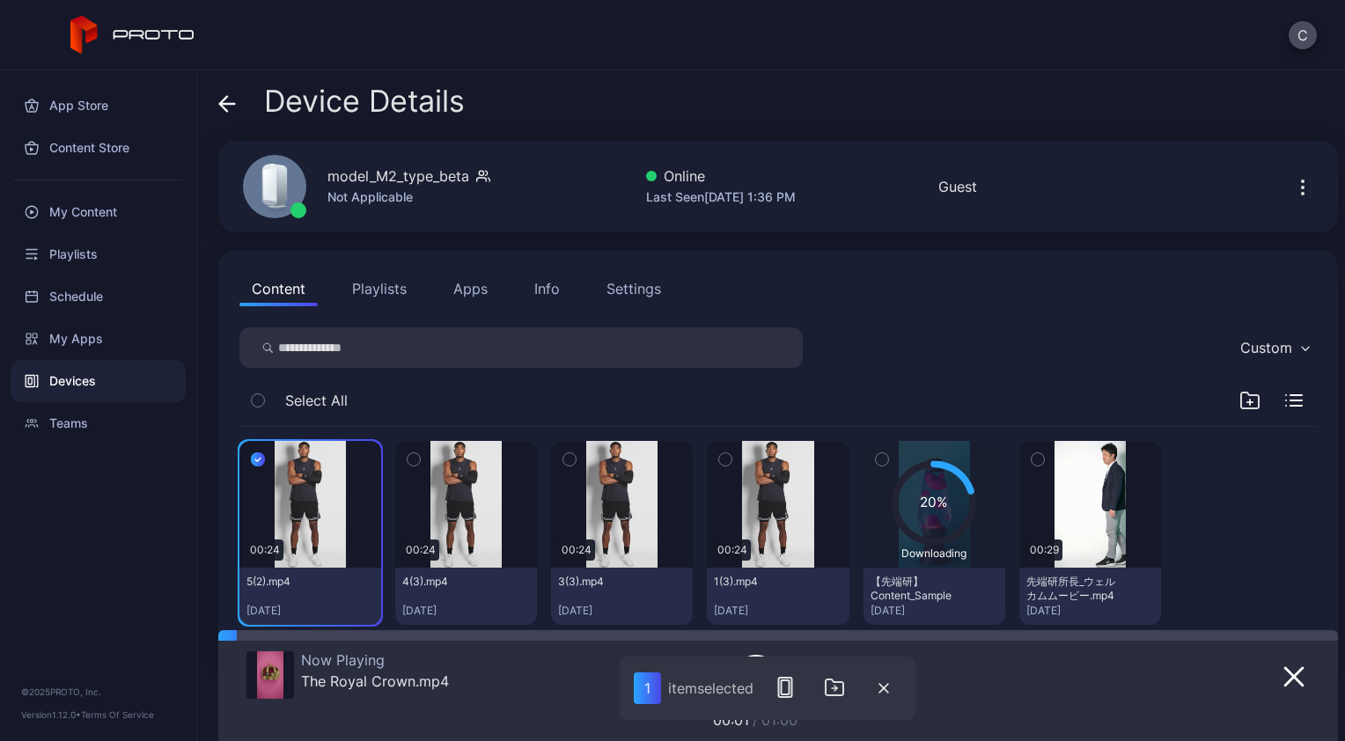
click at [421, 461] on button "button" at bounding box center [413, 459] width 37 height 37
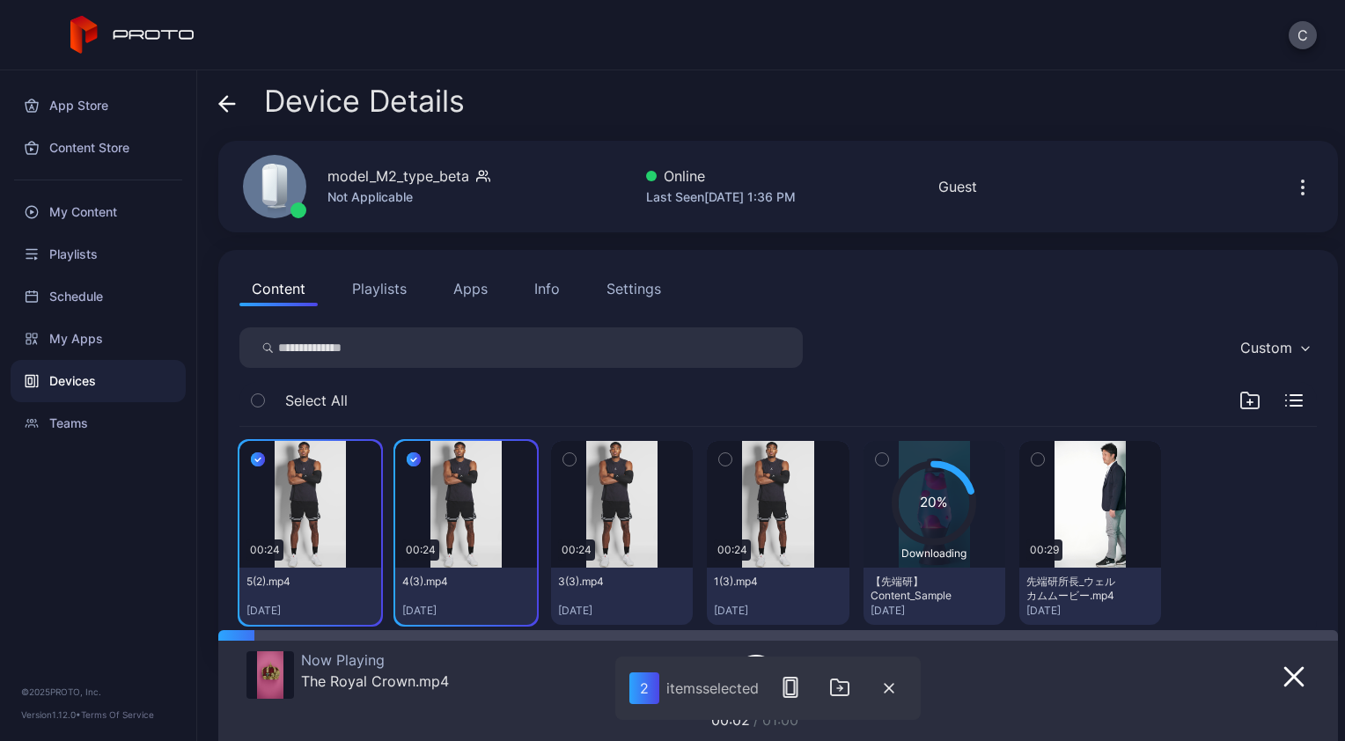
click at [566, 470] on button "button" at bounding box center [569, 459] width 37 height 37
click at [728, 460] on button "button" at bounding box center [725, 459] width 37 height 37
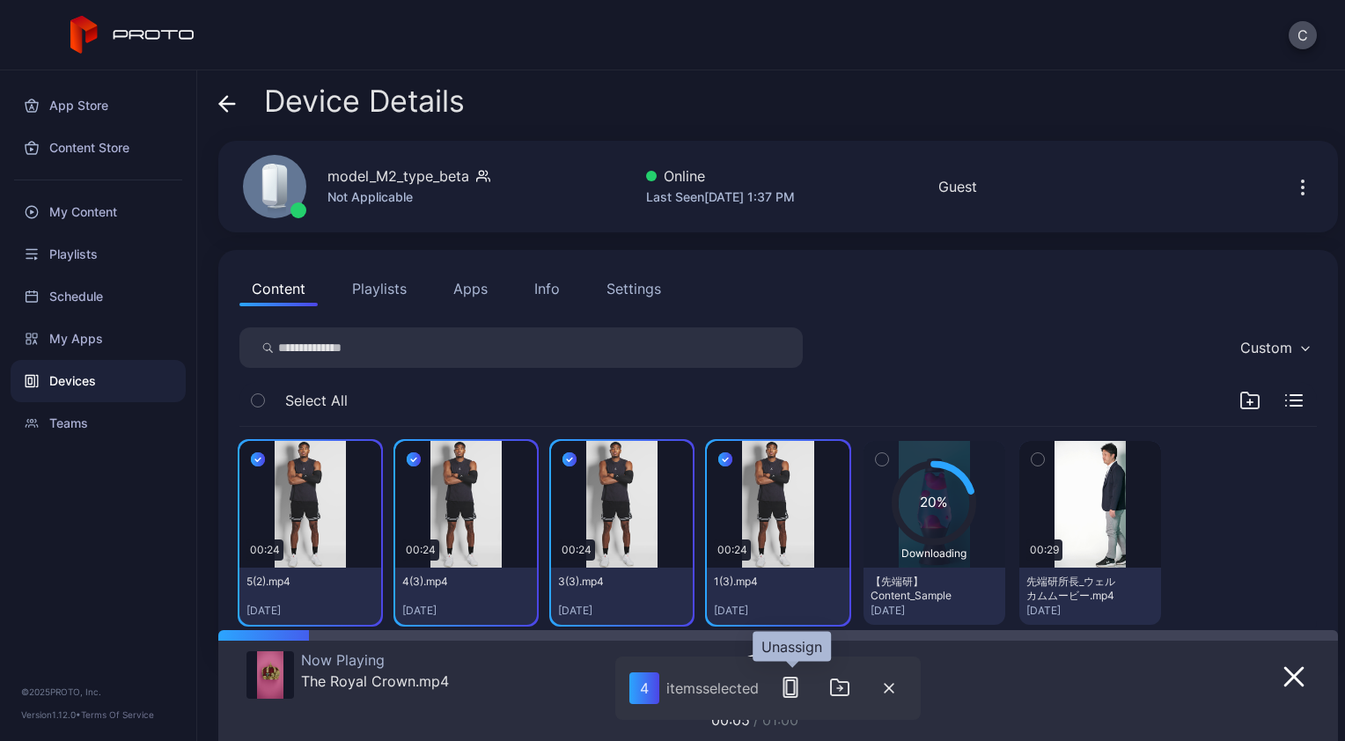
click at [780, 679] on button "button" at bounding box center [790, 687] width 35 height 35
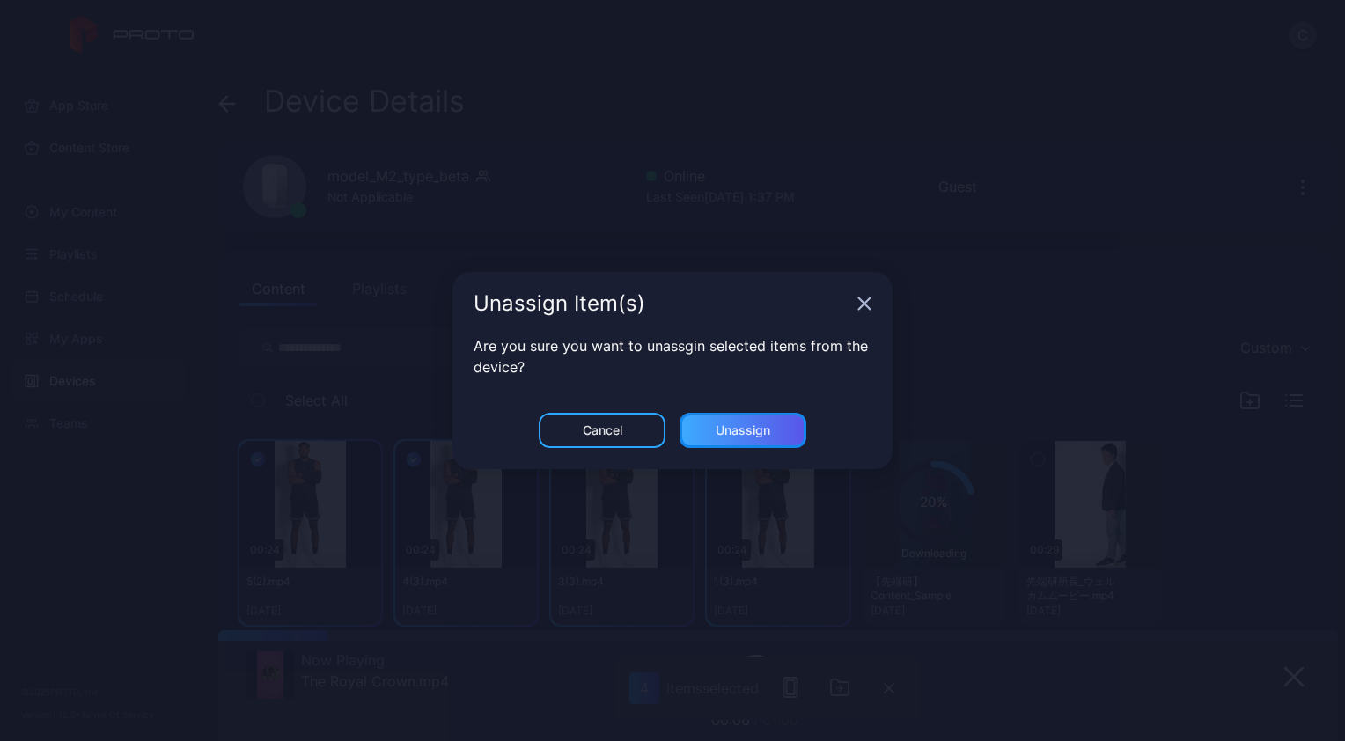
click at [722, 439] on div "Unassign" at bounding box center [743, 430] width 127 height 35
